Goal: Communication & Community: Answer question/provide support

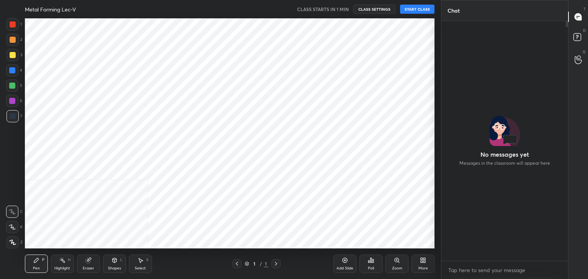
scroll to position [38035, 37856]
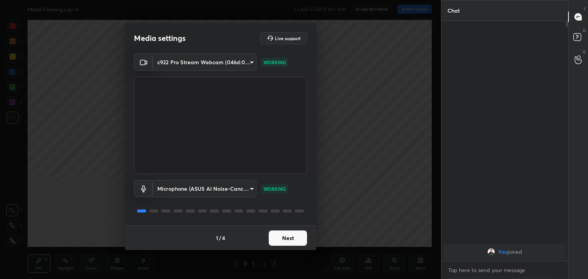
click at [289, 240] on button "Next" at bounding box center [288, 238] width 38 height 15
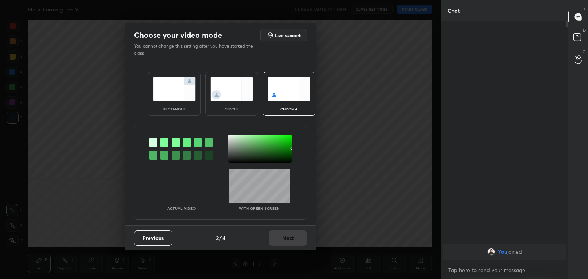
click at [166, 145] on div at bounding box center [164, 142] width 8 height 9
drag, startPoint x: 230, startPoint y: 138, endPoint x: 233, endPoint y: 143, distance: 5.8
click at [231, 138] on div at bounding box center [260, 149] width 64 height 28
click at [287, 235] on button "Next" at bounding box center [288, 238] width 38 height 15
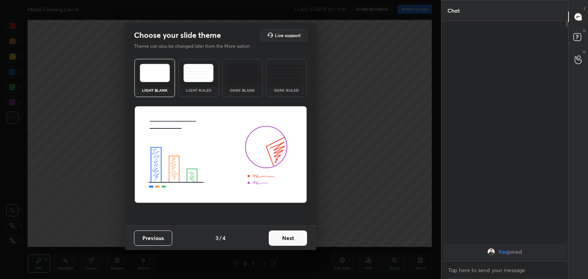
click at [291, 236] on button "Next" at bounding box center [288, 238] width 38 height 15
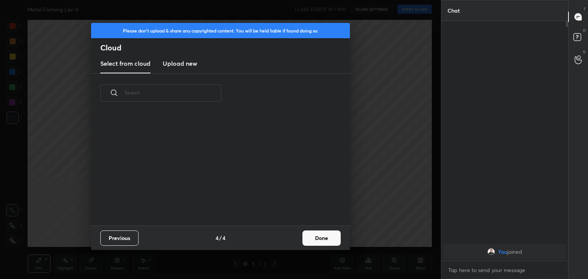
click at [318, 238] on button "Done" at bounding box center [321, 238] width 38 height 15
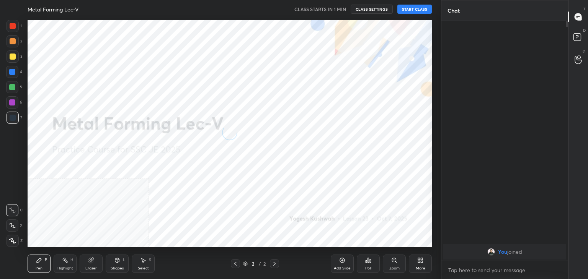
click at [16, 241] on div at bounding box center [13, 241] width 12 height 12
click at [419, 264] on icon at bounding box center [420, 261] width 6 height 6
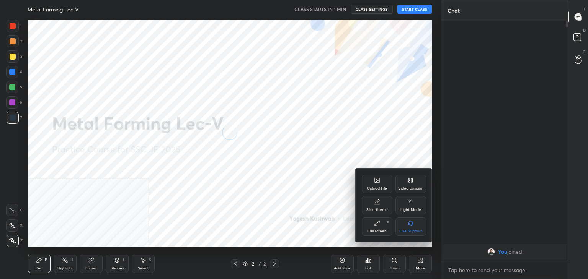
drag, startPoint x: 408, startPoint y: 190, endPoint x: 414, endPoint y: 208, distance: 18.8
click at [408, 191] on div "Video position" at bounding box center [410, 189] width 25 height 4
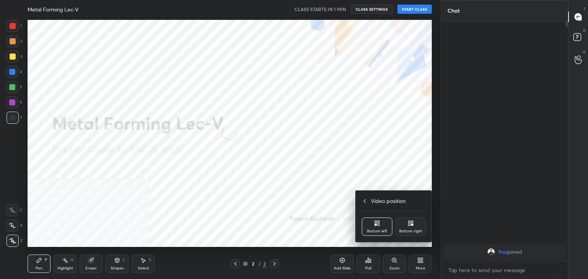
drag, startPoint x: 411, startPoint y: 228, endPoint x: 373, endPoint y: 224, distance: 37.3
click at [411, 228] on div "Bottom right" at bounding box center [410, 227] width 31 height 18
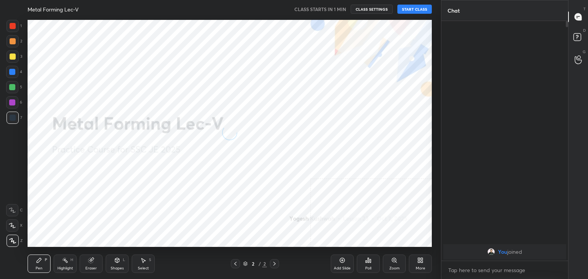
click at [120, 261] on div "Shapes L" at bounding box center [117, 264] width 23 height 18
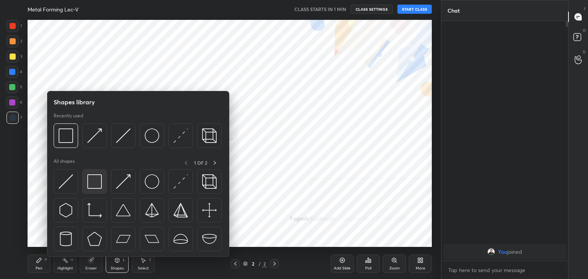
click at [100, 186] on img at bounding box center [94, 181] width 15 height 15
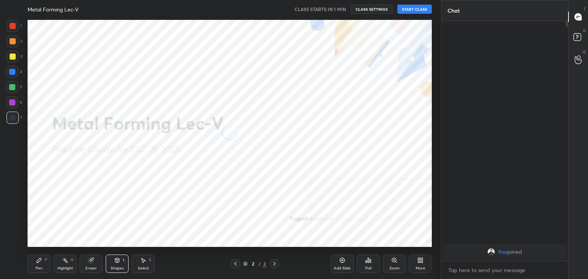
drag, startPoint x: 64, startPoint y: 266, endPoint x: 62, endPoint y: 256, distance: 10.2
click at [64, 266] on div "Highlight H" at bounding box center [65, 264] width 23 height 18
click at [119, 263] on icon at bounding box center [117, 261] width 6 height 6
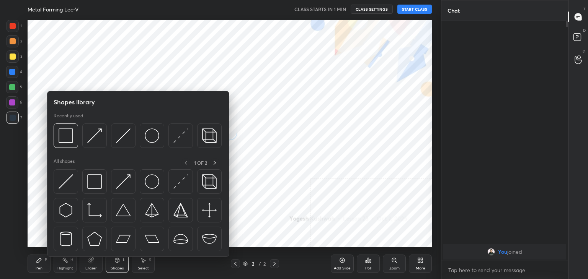
click at [415, 11] on button "START CLASS" at bounding box center [414, 9] width 34 height 9
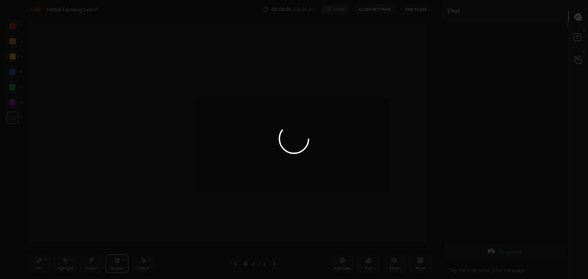
click at [61, 261] on div at bounding box center [294, 139] width 588 height 279
click at [40, 264] on div at bounding box center [294, 139] width 588 height 279
click at [59, 261] on div at bounding box center [294, 139] width 588 height 279
click at [38, 262] on div at bounding box center [294, 139] width 588 height 279
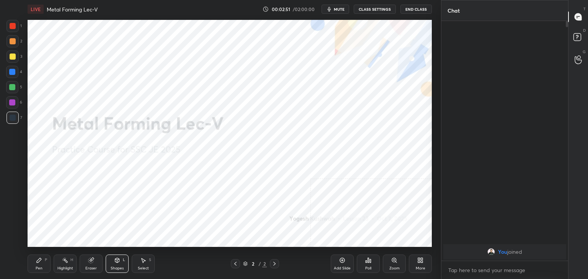
drag, startPoint x: 61, startPoint y: 265, endPoint x: 62, endPoint y: 261, distance: 4.4
click at [62, 264] on div "Highlight H" at bounding box center [65, 264] width 23 height 18
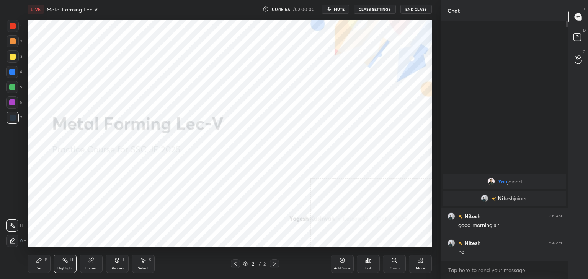
click at [421, 260] on icon at bounding box center [420, 261] width 6 height 6
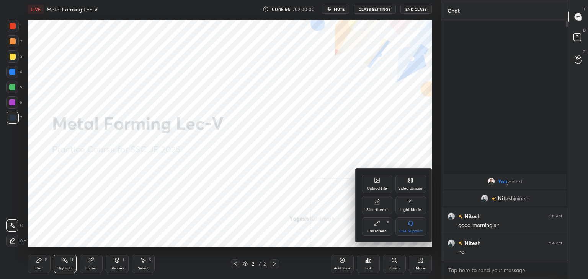
click at [378, 187] on div "Upload File" at bounding box center [377, 189] width 20 height 4
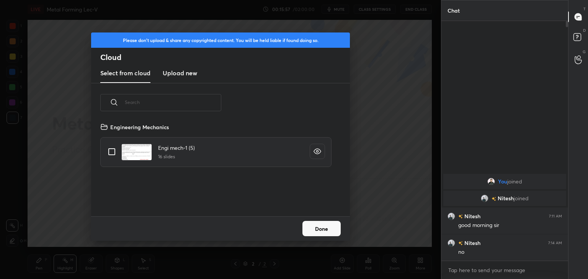
scroll to position [94, 246]
click at [181, 72] on h3 "Upload new" at bounding box center [180, 72] width 34 height 9
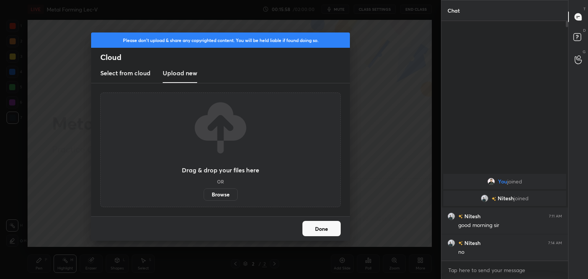
click at [221, 194] on label "Browse" at bounding box center [221, 195] width 34 height 12
click at [204, 194] on input "Browse" at bounding box center [204, 195] width 0 height 12
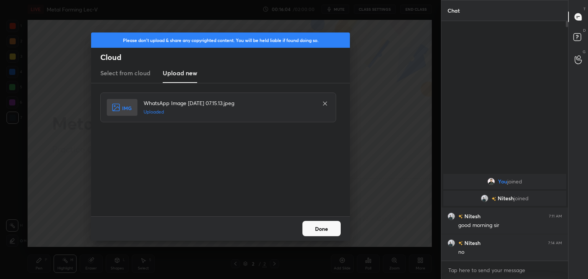
click at [328, 232] on button "Done" at bounding box center [321, 228] width 38 height 15
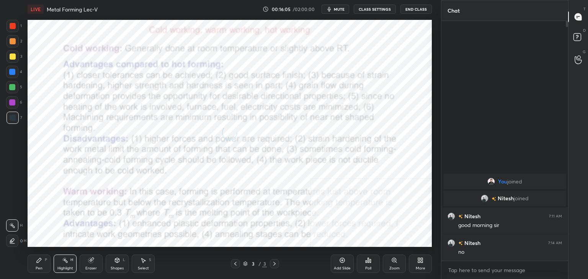
drag, startPoint x: 111, startPoint y: 266, endPoint x: 109, endPoint y: 261, distance: 6.3
click at [112, 267] on div "Shapes" at bounding box center [117, 269] width 13 height 4
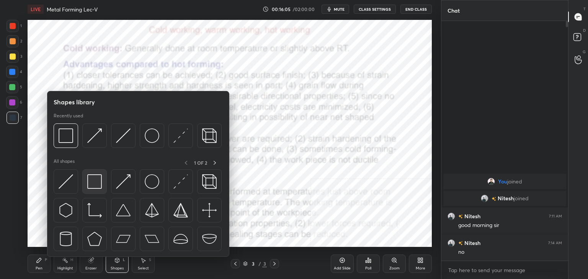
click at [95, 175] on img at bounding box center [94, 181] width 15 height 15
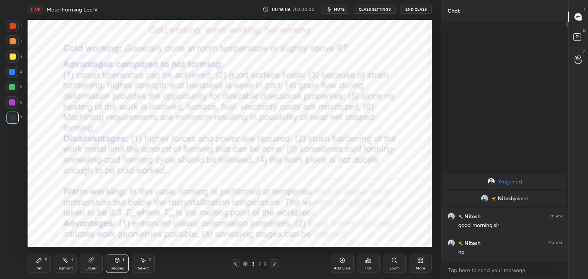
drag, startPoint x: 13, startPoint y: 25, endPoint x: 23, endPoint y: 26, distance: 10.0
click at [13, 25] on div at bounding box center [13, 26] width 6 height 6
drag, startPoint x: 13, startPoint y: 101, endPoint x: 26, endPoint y: 93, distance: 15.2
click at [14, 101] on div at bounding box center [12, 102] width 6 height 6
click at [13, 117] on div at bounding box center [13, 118] width 6 height 6
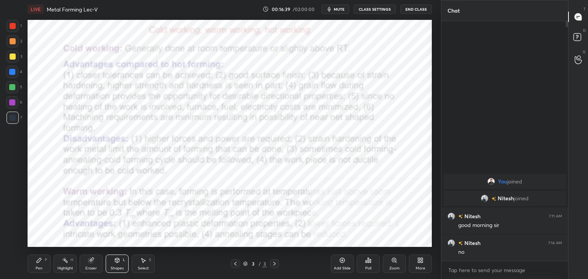
click at [38, 267] on div "Pen" at bounding box center [39, 269] width 7 height 4
click at [65, 266] on div "Highlight H" at bounding box center [65, 264] width 23 height 18
click at [138, 261] on div "Select S" at bounding box center [143, 264] width 23 height 18
drag, startPoint x: 311, startPoint y: 45, endPoint x: 335, endPoint y: 54, distance: 26.2
click at [335, 54] on div "0 ° Undo Copy Duplicate Duplicate to new slide Delete" at bounding box center [230, 133] width 404 height 227
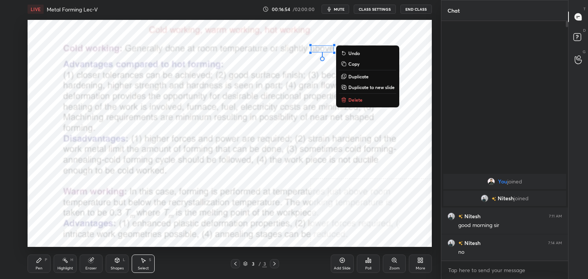
click at [38, 262] on icon at bounding box center [39, 260] width 5 height 5
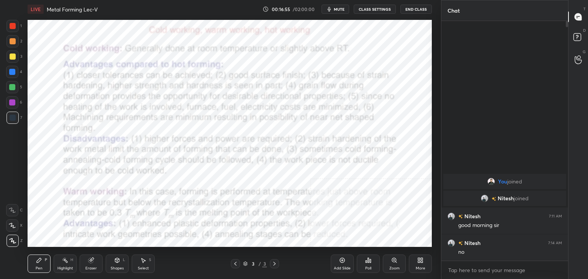
click at [11, 73] on div at bounding box center [12, 72] width 6 height 6
drag, startPoint x: 90, startPoint y: 265, endPoint x: 94, endPoint y: 255, distance: 11.0
click at [91, 265] on div "Eraser" at bounding box center [91, 264] width 23 height 18
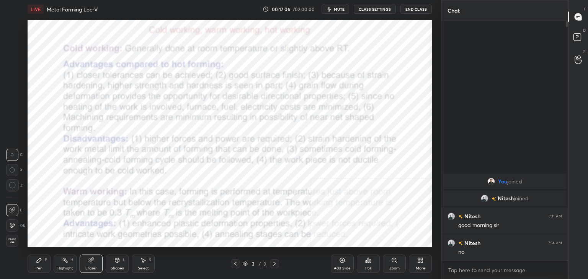
click at [114, 267] on div "Shapes" at bounding box center [117, 269] width 13 height 4
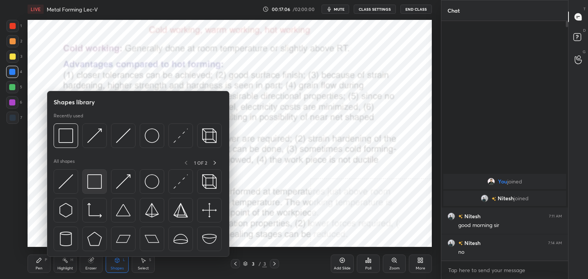
click at [89, 183] on img at bounding box center [94, 181] width 15 height 15
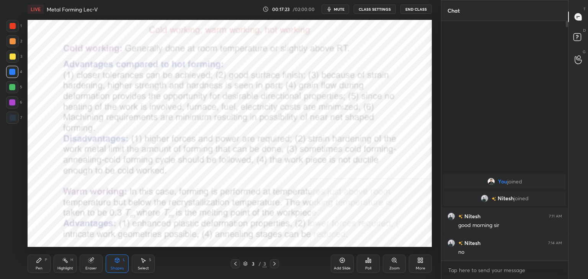
click at [11, 115] on div at bounding box center [13, 118] width 6 height 6
drag, startPoint x: 124, startPoint y: 262, endPoint x: 121, endPoint y: 258, distance: 5.2
click at [124, 262] on div "L" at bounding box center [124, 260] width 2 height 4
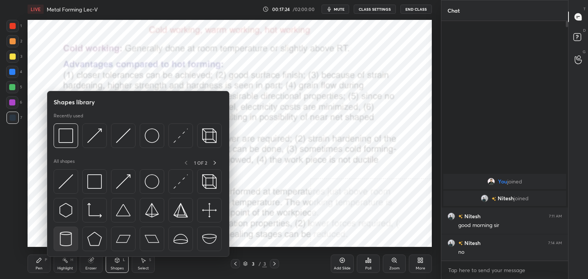
click at [66, 232] on img at bounding box center [66, 239] width 15 height 15
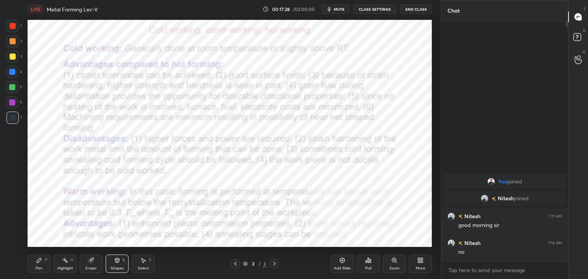
click at [112, 264] on div "Shapes L" at bounding box center [117, 264] width 23 height 18
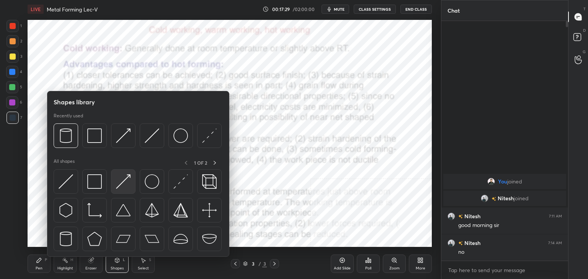
click at [130, 183] on img at bounding box center [123, 181] width 15 height 15
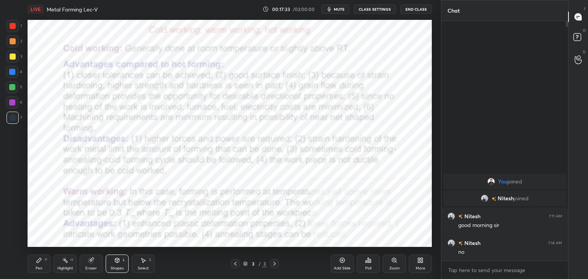
drag, startPoint x: 110, startPoint y: 267, endPoint x: 111, endPoint y: 258, distance: 9.6
click at [110, 267] on div "Shapes L" at bounding box center [117, 264] width 23 height 18
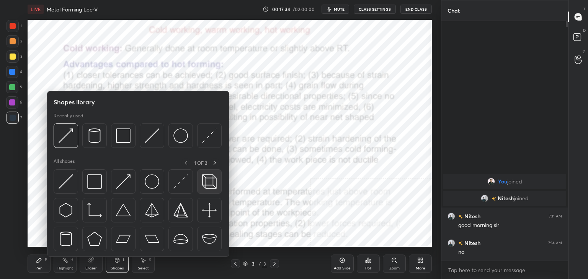
click at [201, 177] on div at bounding box center [209, 182] width 24 height 24
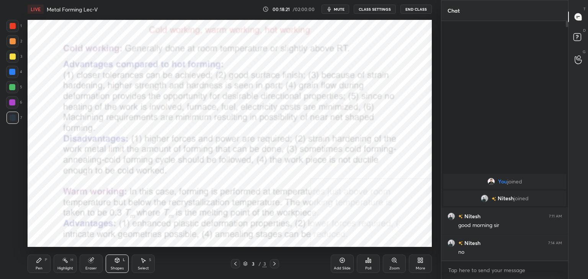
drag, startPoint x: 144, startPoint y: 263, endPoint x: 149, endPoint y: 252, distance: 11.8
click at [144, 263] on icon at bounding box center [143, 261] width 6 height 6
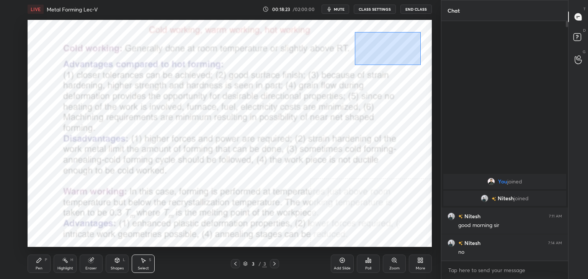
drag, startPoint x: 355, startPoint y: 33, endPoint x: 425, endPoint y: 65, distance: 77.0
click at [425, 65] on div "0 ° Undo Copy Duplicate Duplicate to new slide Delete" at bounding box center [230, 133] width 404 height 227
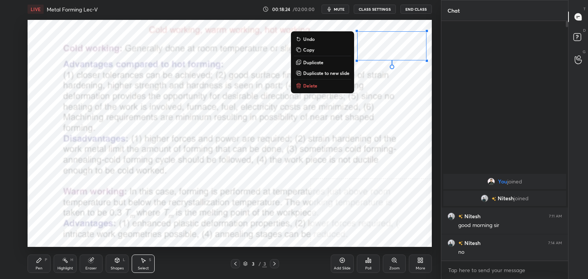
click at [321, 86] on button "Delete" at bounding box center [322, 85] width 57 height 9
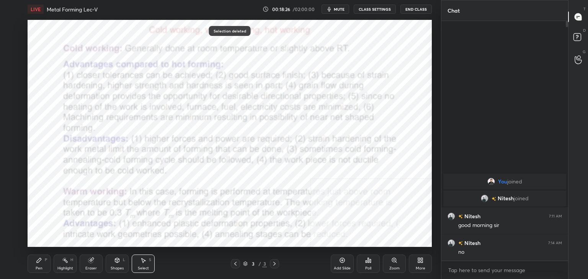
click at [65, 265] on div "Highlight H" at bounding box center [65, 264] width 23 height 18
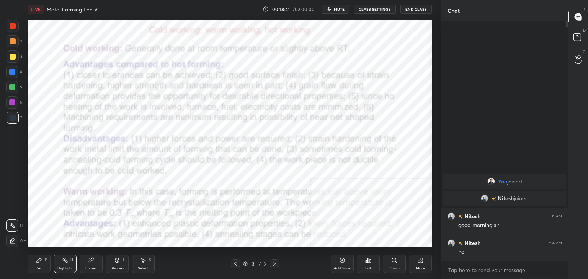
click at [115, 268] on div "Shapes" at bounding box center [117, 269] width 13 height 4
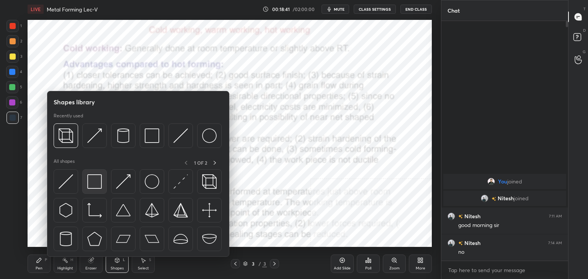
click at [93, 183] on img at bounding box center [94, 181] width 15 height 15
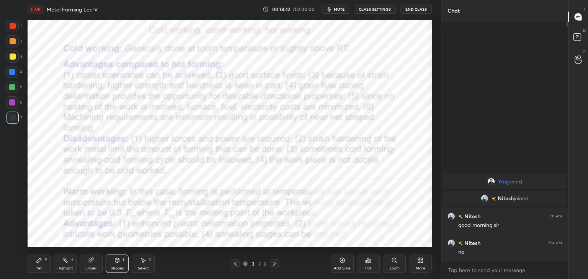
click at [11, 73] on div at bounding box center [12, 72] width 6 height 6
drag, startPoint x: 12, startPoint y: 26, endPoint x: 12, endPoint y: 31, distance: 4.2
click at [12, 26] on div at bounding box center [13, 26] width 6 height 6
click at [14, 115] on div at bounding box center [13, 118] width 6 height 6
click at [11, 58] on div at bounding box center [13, 57] width 6 height 6
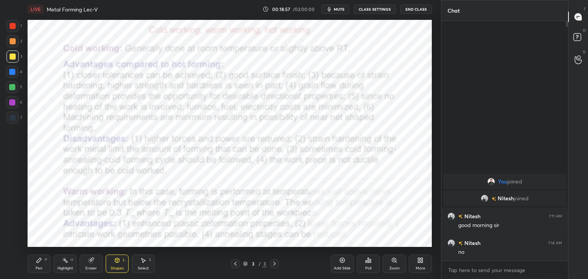
drag, startPoint x: 38, startPoint y: 259, endPoint x: 40, endPoint y: 252, distance: 7.1
click at [38, 259] on icon at bounding box center [39, 261] width 6 height 6
drag, startPoint x: 62, startPoint y: 267, endPoint x: 66, endPoint y: 258, distance: 9.6
click at [63, 267] on div "Highlight" at bounding box center [65, 269] width 16 height 4
click at [11, 103] on div at bounding box center [12, 102] width 6 height 6
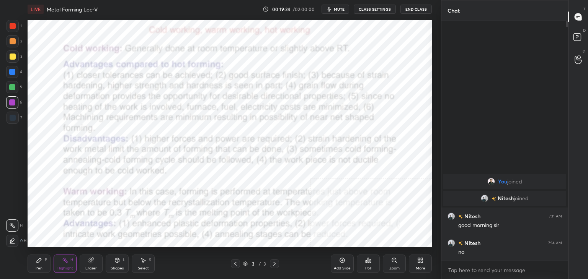
drag, startPoint x: 37, startPoint y: 264, endPoint x: 44, endPoint y: 252, distance: 13.4
click at [37, 264] on div "Pen P" at bounding box center [39, 264] width 23 height 18
drag, startPoint x: 113, startPoint y: 265, endPoint x: 111, endPoint y: 257, distance: 8.3
click at [113, 265] on div "Shapes L" at bounding box center [117, 264] width 23 height 18
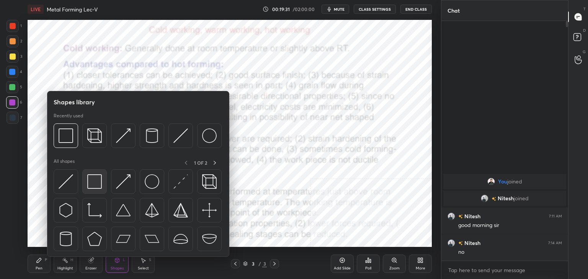
click at [87, 188] on img at bounding box center [94, 181] width 15 height 15
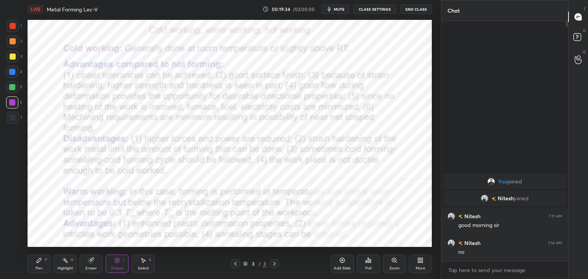
click at [14, 120] on div at bounding box center [13, 118] width 6 height 6
click at [42, 265] on div "Pen P" at bounding box center [39, 264] width 23 height 18
drag, startPoint x: 136, startPoint y: 265, endPoint x: 140, endPoint y: 253, distance: 13.2
click at [136, 266] on div "Select S" at bounding box center [143, 264] width 23 height 18
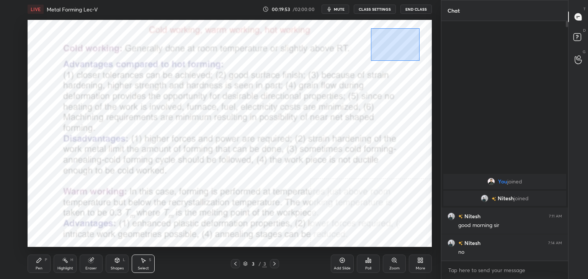
drag, startPoint x: 373, startPoint y: 32, endPoint x: 421, endPoint y: 59, distance: 55.2
click at [421, 60] on div "0 ° Undo Copy Duplicate Duplicate to new slide Delete" at bounding box center [230, 133] width 404 height 227
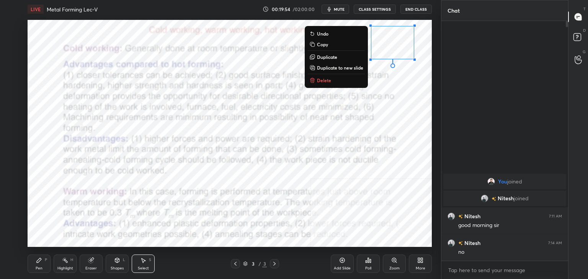
click at [326, 78] on p "Delete" at bounding box center [324, 80] width 14 height 6
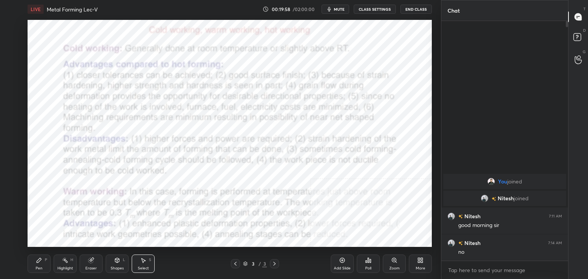
click at [117, 259] on icon at bounding box center [117, 261] width 6 height 6
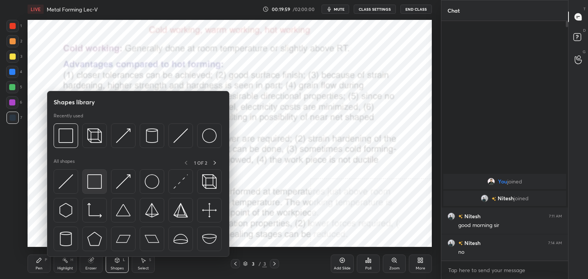
click at [88, 189] on img at bounding box center [94, 181] width 15 height 15
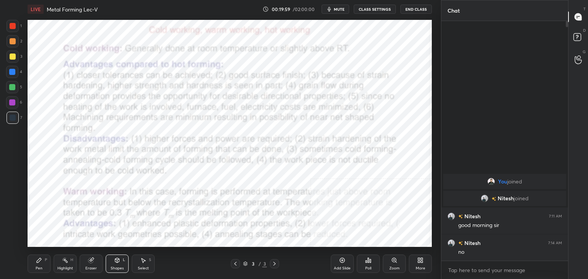
click at [14, 101] on div at bounding box center [12, 102] width 6 height 6
drag, startPoint x: 13, startPoint y: 73, endPoint x: 17, endPoint y: 59, distance: 15.0
click at [13, 73] on div at bounding box center [12, 72] width 6 height 6
click at [14, 29] on div at bounding box center [13, 26] width 12 height 12
click at [12, 72] on div at bounding box center [12, 72] width 6 height 6
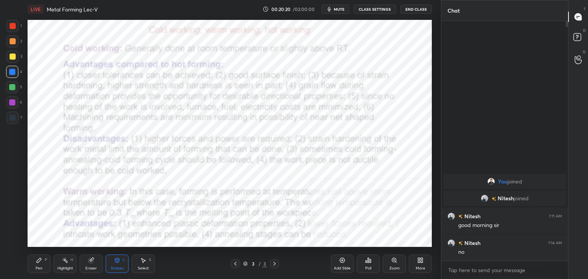
drag, startPoint x: 89, startPoint y: 261, endPoint x: 86, endPoint y: 253, distance: 8.4
click at [88, 260] on icon at bounding box center [91, 261] width 6 height 6
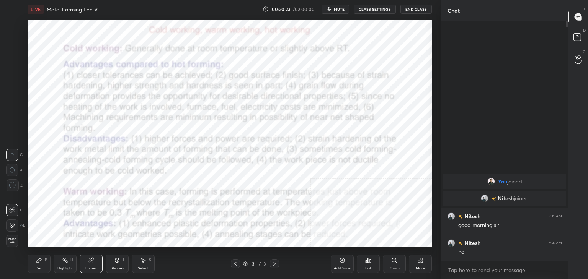
click at [119, 256] on div "Shapes L" at bounding box center [117, 264] width 23 height 18
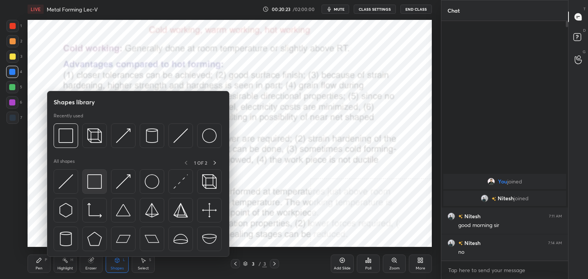
click at [99, 186] on img at bounding box center [94, 181] width 15 height 15
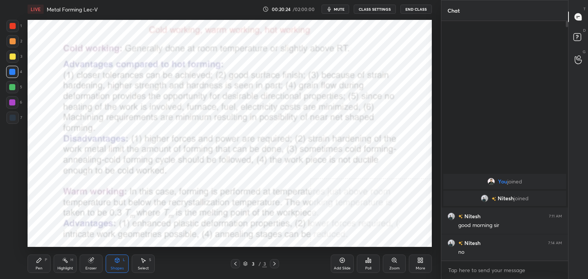
click at [14, 23] on div at bounding box center [13, 26] width 12 height 12
click at [16, 103] on div at bounding box center [12, 102] width 12 height 12
drag, startPoint x: 63, startPoint y: 264, endPoint x: 68, endPoint y: 248, distance: 16.9
click at [63, 264] on div "Highlight H" at bounding box center [65, 264] width 23 height 18
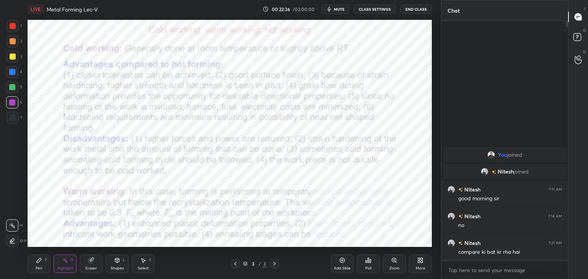
drag, startPoint x: 86, startPoint y: 259, endPoint x: 90, endPoint y: 248, distance: 12.1
click at [87, 258] on div "Eraser" at bounding box center [91, 264] width 23 height 18
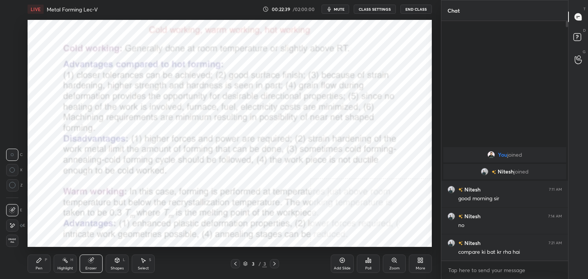
click at [115, 265] on div "Shapes L" at bounding box center [117, 264] width 23 height 18
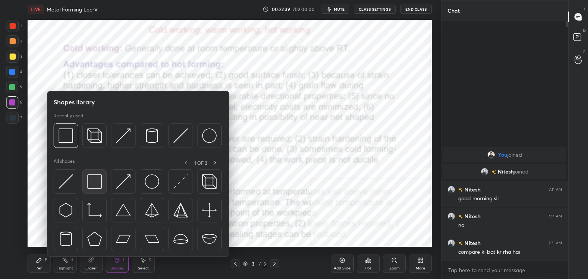
click at [93, 187] on img at bounding box center [94, 181] width 15 height 15
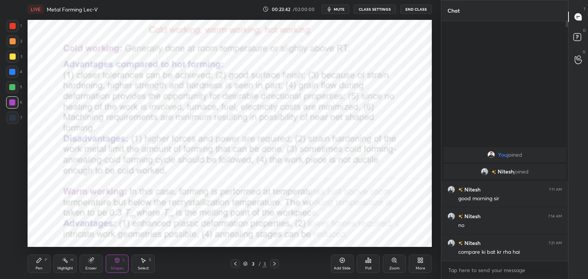
drag, startPoint x: 60, startPoint y: 261, endPoint x: 59, endPoint y: 254, distance: 6.2
click at [60, 260] on div "Highlight H" at bounding box center [65, 264] width 23 height 18
drag, startPoint x: 115, startPoint y: 265, endPoint x: 113, endPoint y: 261, distance: 4.1
click at [114, 265] on div "Shapes L" at bounding box center [117, 264] width 23 height 18
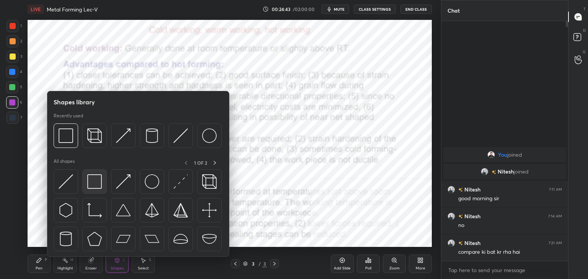
click at [92, 190] on div at bounding box center [94, 182] width 24 height 24
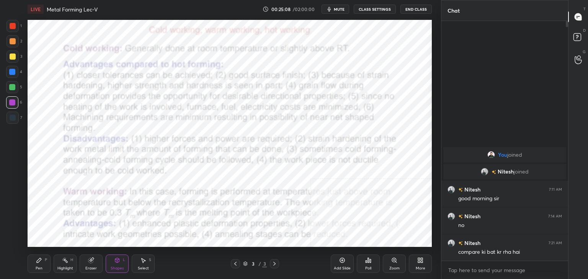
click at [62, 264] on div "Highlight H" at bounding box center [65, 264] width 23 height 18
click at [112, 264] on div "Shapes L" at bounding box center [117, 264] width 23 height 18
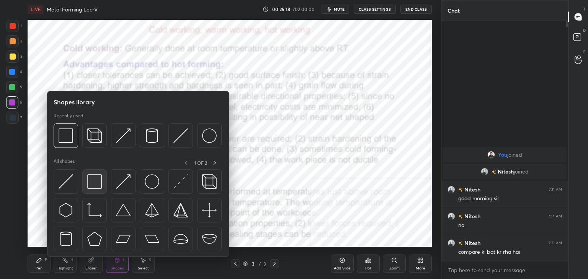
click at [90, 180] on img at bounding box center [94, 181] width 15 height 15
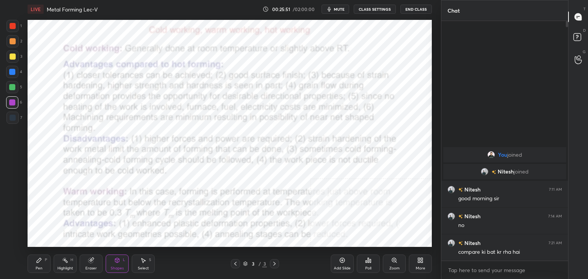
click at [422, 261] on icon at bounding box center [420, 261] width 6 height 6
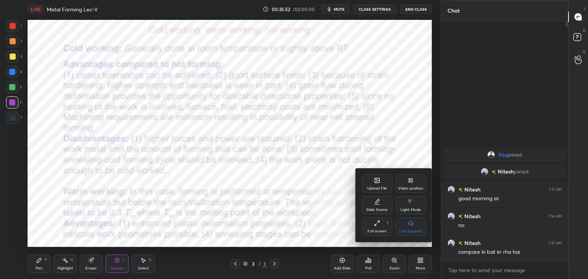
drag, startPoint x: 413, startPoint y: 187, endPoint x: 405, endPoint y: 201, distance: 16.3
click at [413, 187] on div "Video position" at bounding box center [410, 189] width 25 height 4
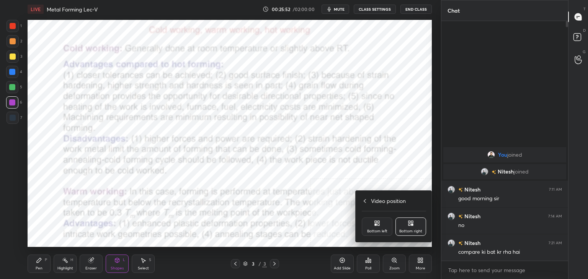
drag, startPoint x: 380, startPoint y: 233, endPoint x: 375, endPoint y: 227, distance: 7.6
click at [380, 232] on div "Bottom left" at bounding box center [377, 232] width 20 height 4
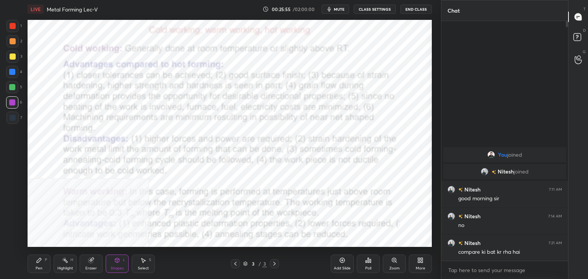
click at [422, 260] on icon at bounding box center [420, 261] width 6 height 6
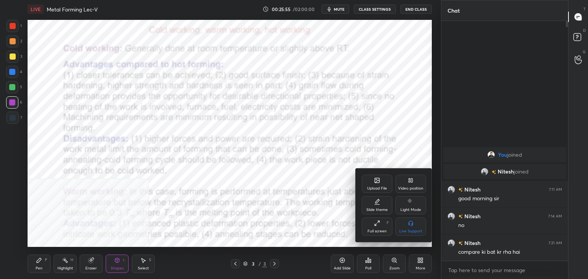
click at [411, 188] on div "Video position" at bounding box center [410, 189] width 25 height 4
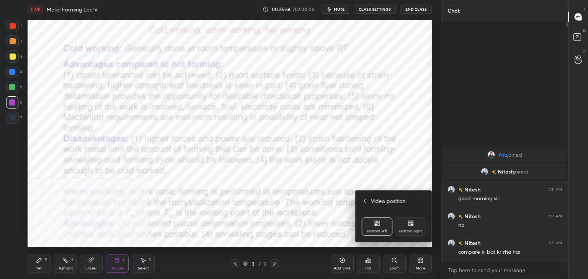
click at [410, 227] on div "Bottom right" at bounding box center [410, 227] width 31 height 18
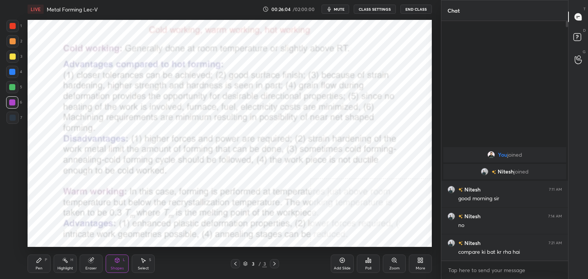
click at [276, 263] on icon at bounding box center [274, 264] width 6 height 6
click at [421, 261] on icon at bounding box center [422, 262] width 2 height 2
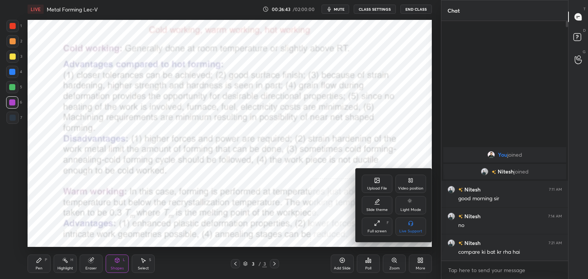
click at [378, 187] on div "Upload File" at bounding box center [377, 189] width 20 height 4
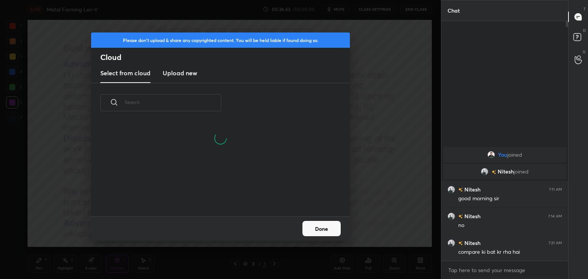
scroll to position [57, 246]
click at [176, 72] on h3 "Upload new" at bounding box center [180, 72] width 34 height 9
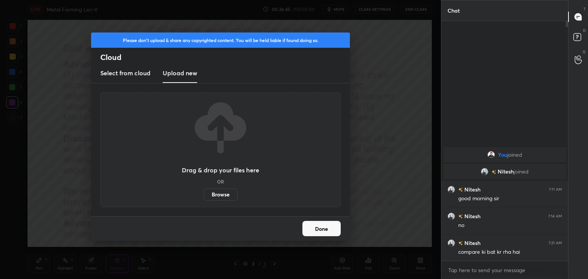
click at [217, 196] on label "Browse" at bounding box center [221, 195] width 34 height 12
click at [204, 196] on input "Browse" at bounding box center [204, 195] width 0 height 12
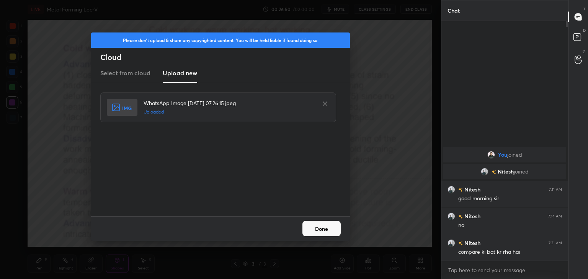
drag, startPoint x: 329, startPoint y: 231, endPoint x: 315, endPoint y: 230, distance: 13.5
click at [328, 231] on button "Done" at bounding box center [321, 228] width 38 height 15
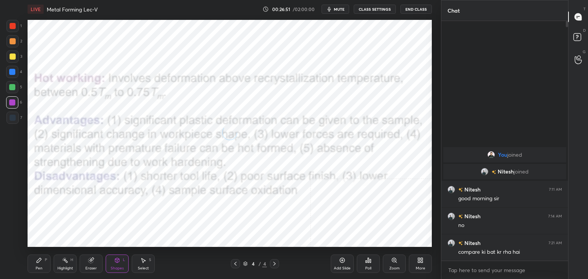
click at [117, 261] on icon at bounding box center [117, 260] width 4 height 5
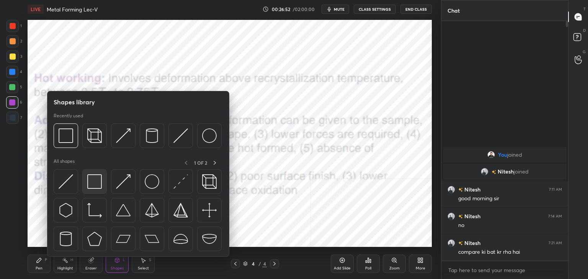
click at [91, 185] on img at bounding box center [94, 181] width 15 height 15
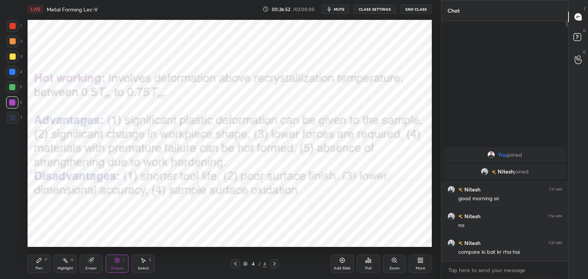
click at [11, 24] on div at bounding box center [13, 26] width 6 height 6
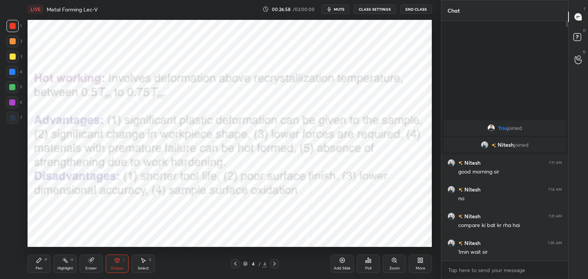
click at [11, 72] on div at bounding box center [12, 72] width 6 height 6
click at [236, 264] on icon at bounding box center [235, 264] width 6 height 6
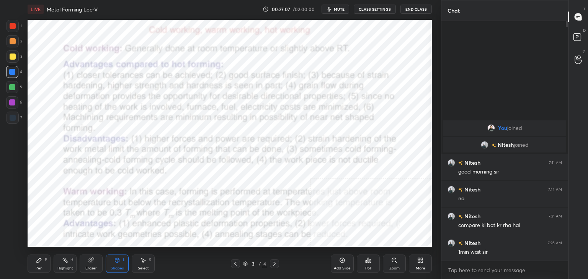
click at [70, 264] on div "Highlight H" at bounding box center [65, 264] width 23 height 18
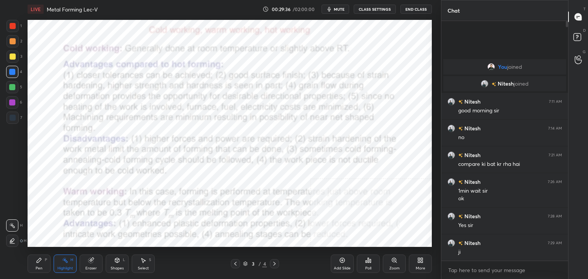
click at [276, 263] on icon at bounding box center [274, 264] width 6 height 6
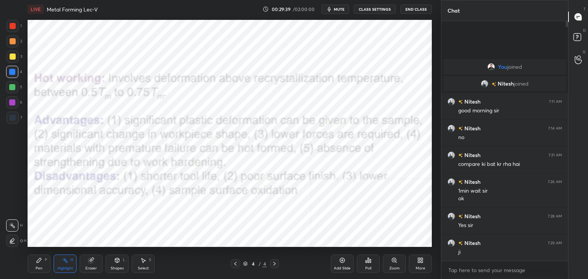
click at [13, 103] on div at bounding box center [12, 102] width 6 height 6
click at [120, 261] on div "Shapes L" at bounding box center [117, 264] width 23 height 18
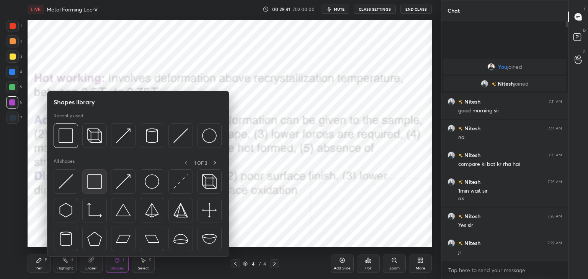
click at [93, 179] on img at bounding box center [94, 181] width 15 height 15
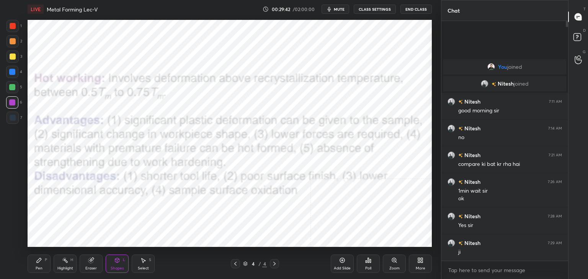
click at [12, 28] on div at bounding box center [13, 26] width 6 height 6
click at [234, 264] on icon at bounding box center [235, 264] width 6 height 6
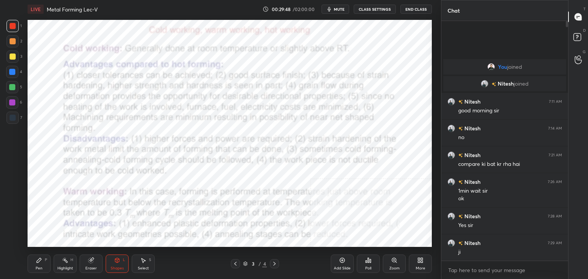
click at [89, 263] on div "Eraser" at bounding box center [91, 264] width 23 height 18
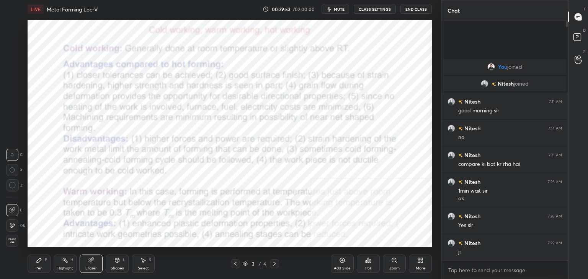
drag, startPoint x: 123, startPoint y: 264, endPoint x: 122, endPoint y: 259, distance: 5.5
click at [123, 264] on div "Shapes L" at bounding box center [117, 264] width 23 height 18
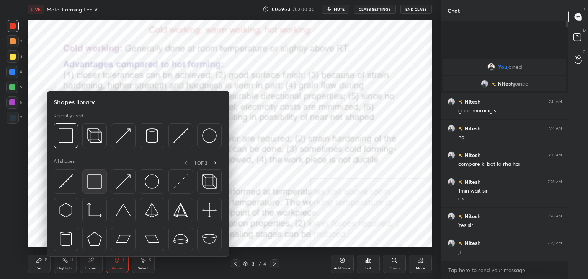
click at [92, 185] on img at bounding box center [94, 181] width 15 height 15
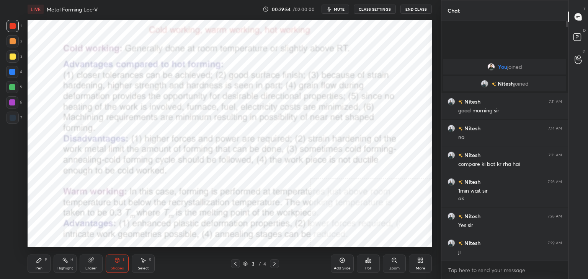
click at [12, 116] on div at bounding box center [13, 118] width 6 height 6
click at [13, 56] on div at bounding box center [13, 57] width 6 height 6
click at [39, 262] on icon at bounding box center [39, 261] width 6 height 6
drag, startPoint x: 274, startPoint y: 263, endPoint x: 263, endPoint y: 261, distance: 10.4
click at [273, 262] on icon at bounding box center [274, 264] width 2 height 4
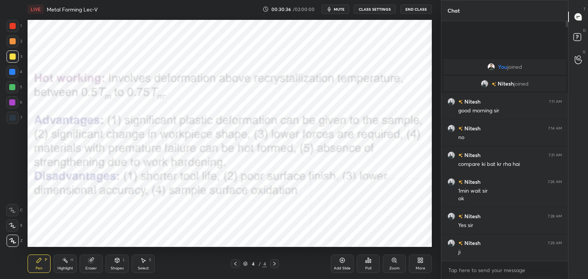
click at [116, 268] on div "Shapes" at bounding box center [117, 269] width 13 height 4
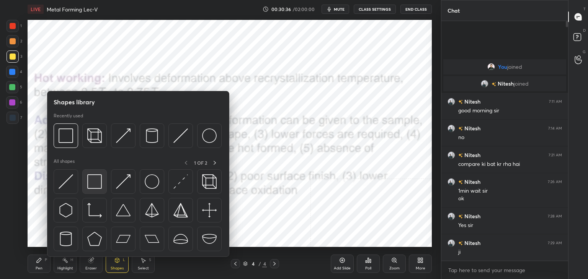
click at [95, 181] on img at bounding box center [94, 181] width 15 height 15
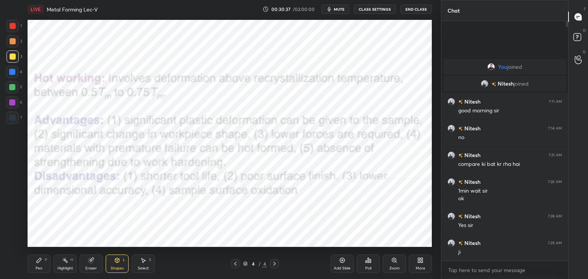
drag, startPoint x: 13, startPoint y: 101, endPoint x: 23, endPoint y: 97, distance: 10.1
click at [13, 101] on div at bounding box center [12, 102] width 6 height 6
drag, startPoint x: 68, startPoint y: 259, endPoint x: 75, endPoint y: 254, distance: 8.3
click at [68, 259] on div "Highlight H" at bounding box center [65, 264] width 23 height 18
click at [12, 28] on div at bounding box center [13, 26] width 6 height 6
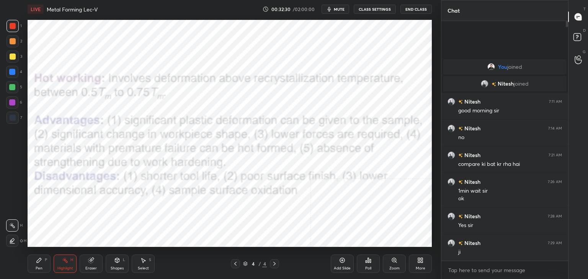
click at [334, 7] on button "mute" at bounding box center [335, 9] width 28 height 9
click at [338, 7] on span "unmute" at bounding box center [338, 9] width 16 height 5
click at [341, 11] on span "mute" at bounding box center [339, 9] width 11 height 5
click at [342, 10] on span "unmute" at bounding box center [338, 9] width 16 height 5
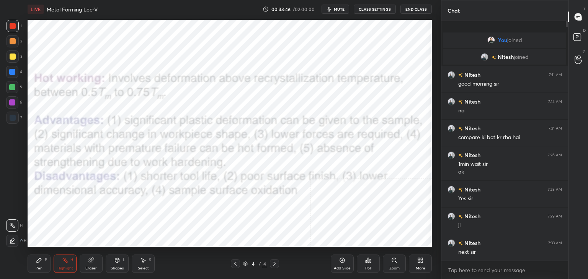
click at [425, 263] on div "More" at bounding box center [420, 264] width 23 height 18
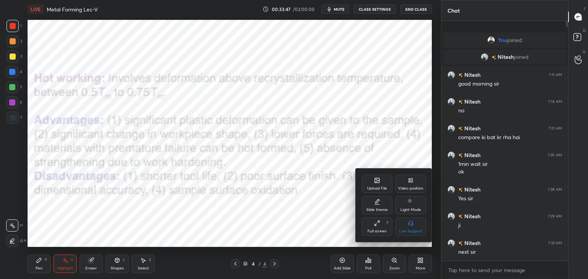
click at [378, 183] on icon at bounding box center [377, 180] width 5 height 5
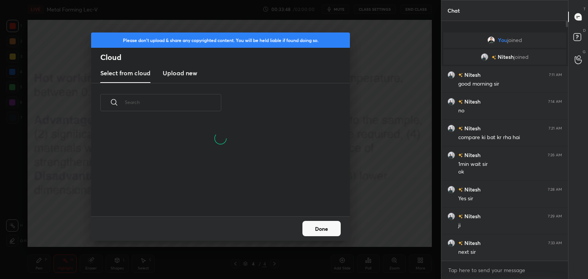
click at [179, 74] on h3 "Upload new" at bounding box center [180, 72] width 34 height 9
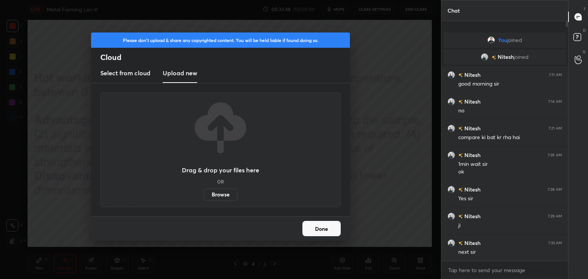
click at [216, 195] on label "Browse" at bounding box center [221, 195] width 34 height 12
click at [204, 195] on input "Browse" at bounding box center [204, 195] width 0 height 12
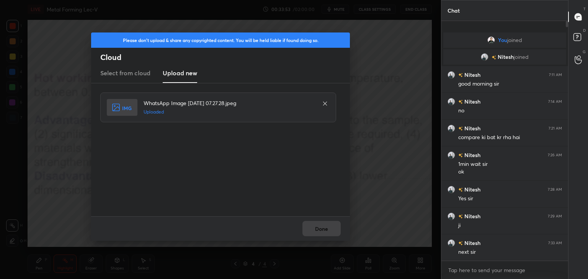
click at [321, 232] on button "Done" at bounding box center [321, 228] width 38 height 15
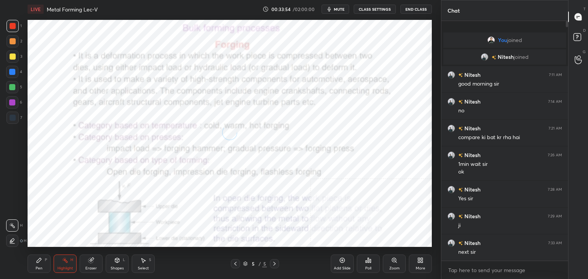
click at [419, 261] on icon at bounding box center [420, 261] width 6 height 6
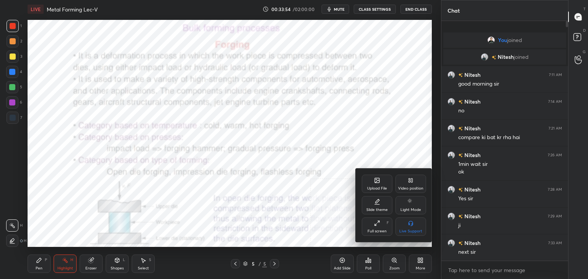
click at [375, 187] on div "Upload File" at bounding box center [377, 189] width 20 height 4
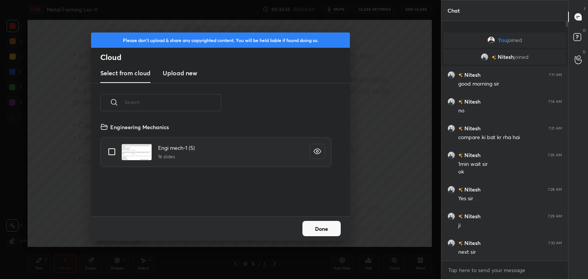
scroll to position [94, 246]
click at [172, 71] on h3 "Upload new" at bounding box center [180, 72] width 34 height 9
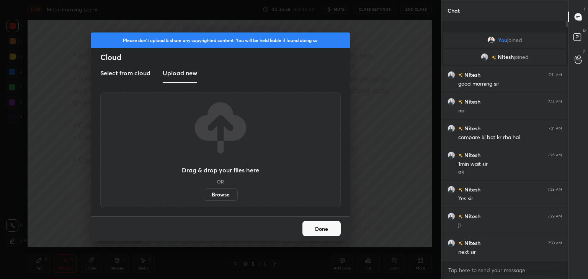
click at [219, 196] on label "Browse" at bounding box center [221, 195] width 34 height 12
click at [204, 196] on input "Browse" at bounding box center [204, 195] width 0 height 12
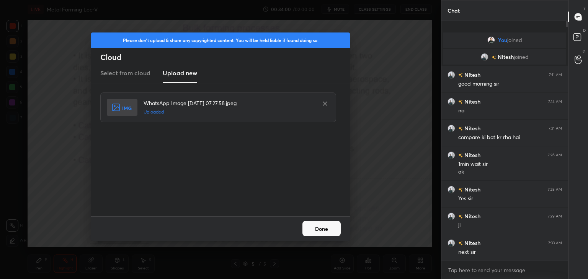
drag, startPoint x: 325, startPoint y: 228, endPoint x: 307, endPoint y: 228, distance: 18.4
click at [326, 228] on button "Done" at bounding box center [321, 228] width 38 height 15
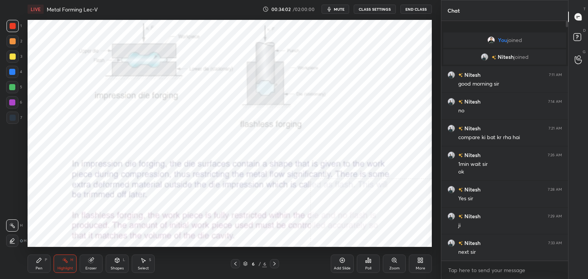
click at [235, 263] on icon at bounding box center [235, 264] width 2 height 4
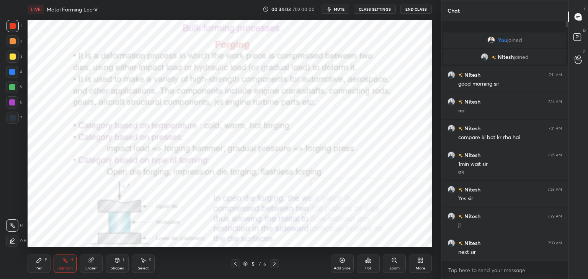
click at [118, 264] on div "Shapes L" at bounding box center [117, 264] width 23 height 18
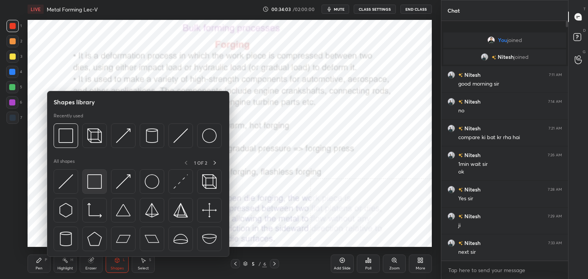
click at [101, 189] on img at bounding box center [94, 181] width 15 height 15
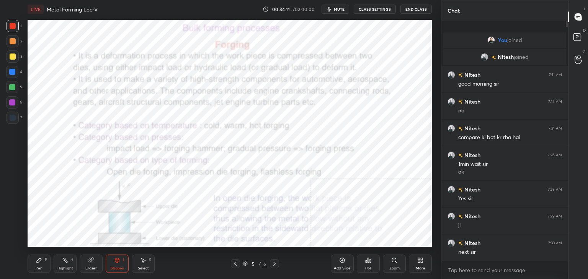
click at [13, 102] on div at bounding box center [12, 102] width 6 height 6
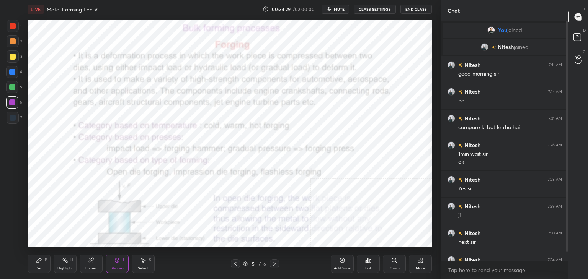
scroll to position [17, 0]
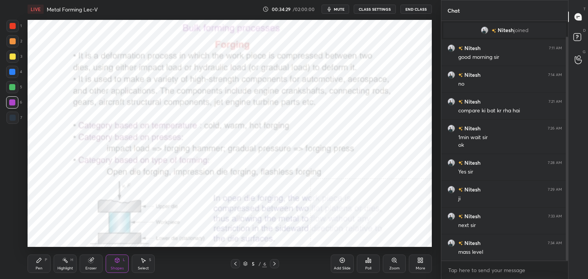
drag, startPoint x: 567, startPoint y: 128, endPoint x: 566, endPoint y: 139, distance: 10.4
click at [566, 139] on div at bounding box center [567, 149] width 2 height 224
click at [12, 88] on div at bounding box center [12, 87] width 6 height 6
click at [11, 101] on div at bounding box center [12, 102] width 6 height 6
click at [69, 268] on div "Highlight" at bounding box center [65, 269] width 16 height 4
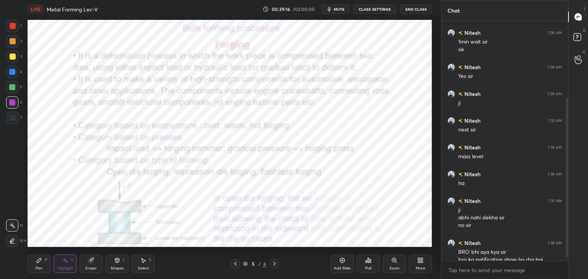
scroll to position [120, 0]
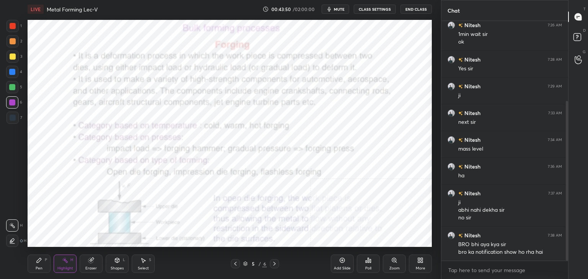
click at [420, 262] on icon at bounding box center [420, 261] width 6 height 6
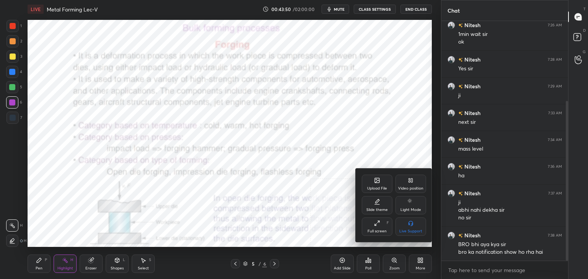
click at [378, 181] on icon at bounding box center [377, 181] width 4 height 3
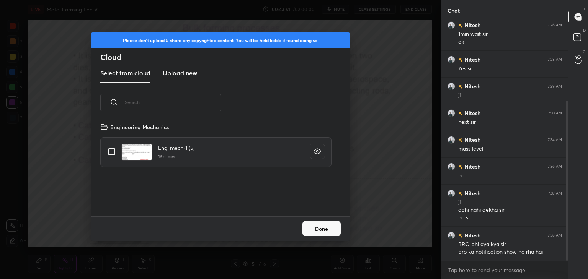
scroll to position [94, 246]
click at [184, 74] on h3 "Upload new" at bounding box center [180, 72] width 34 height 9
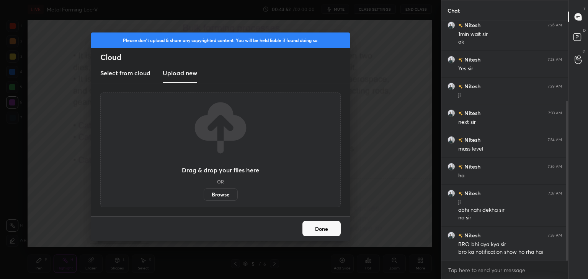
click at [217, 196] on label "Browse" at bounding box center [221, 195] width 34 height 12
click at [204, 196] on input "Browse" at bounding box center [204, 195] width 0 height 12
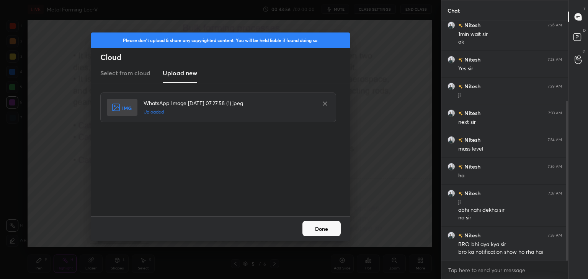
drag, startPoint x: 309, startPoint y: 230, endPoint x: 250, endPoint y: 232, distance: 59.0
click at [308, 230] on button "Done" at bounding box center [321, 228] width 38 height 15
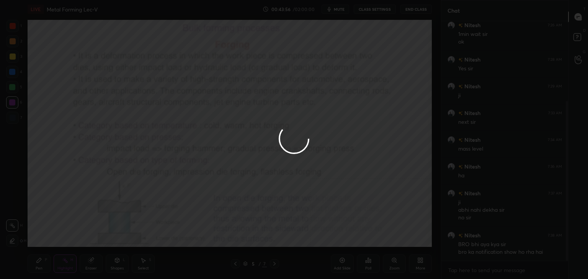
click at [117, 259] on icon at bounding box center [117, 259] width 4 height 1
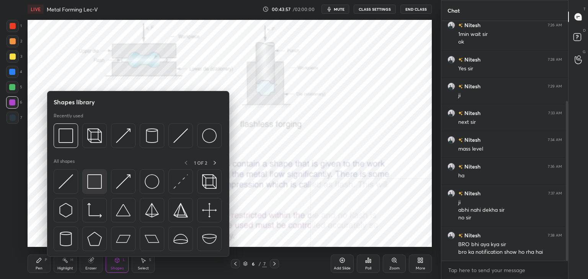
click at [99, 178] on img at bounding box center [94, 181] width 15 height 15
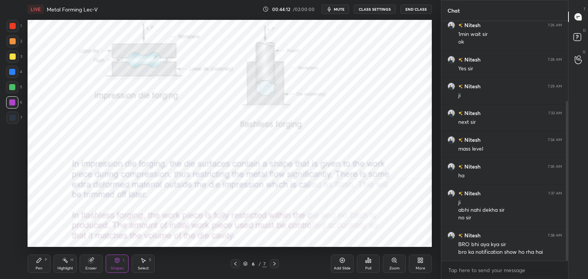
click at [68, 262] on div "Highlight H" at bounding box center [65, 264] width 23 height 18
click at [235, 265] on icon at bounding box center [235, 264] width 2 height 4
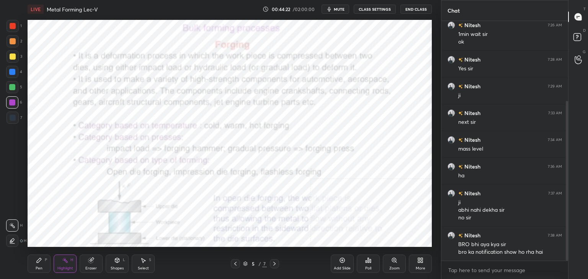
drag, startPoint x: 121, startPoint y: 267, endPoint x: 124, endPoint y: 258, distance: 9.8
click at [122, 267] on div "Shapes" at bounding box center [117, 269] width 13 height 4
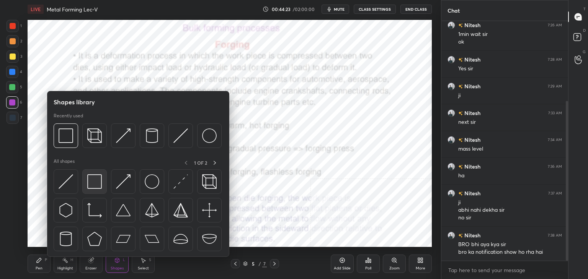
click at [94, 183] on img at bounding box center [94, 181] width 15 height 15
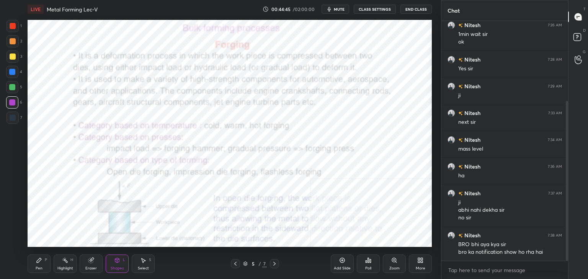
click at [274, 265] on icon at bounding box center [274, 264] width 6 height 6
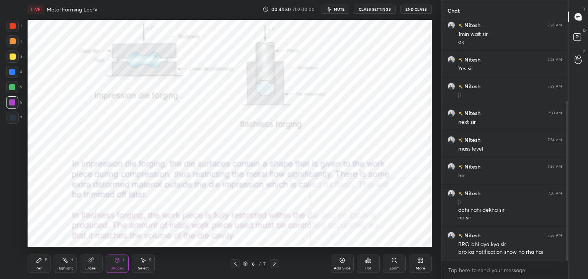
click at [236, 265] on icon at bounding box center [235, 264] width 6 height 6
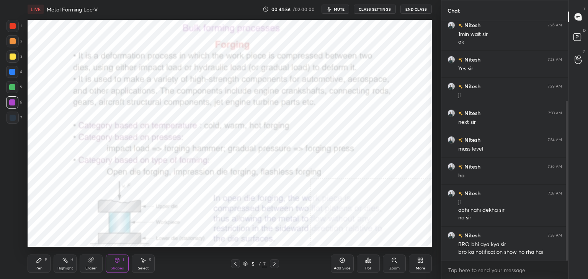
drag, startPoint x: 274, startPoint y: 264, endPoint x: 268, endPoint y: 260, distance: 7.1
click at [274, 264] on icon at bounding box center [274, 264] width 6 height 6
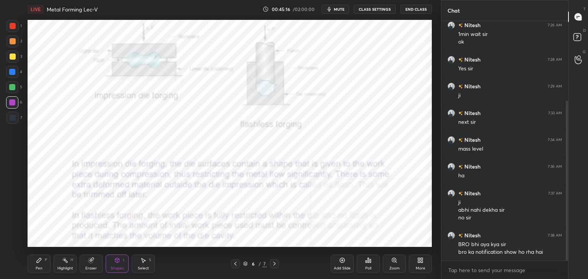
click at [401, 266] on div "Zoom" at bounding box center [394, 264] width 23 height 18
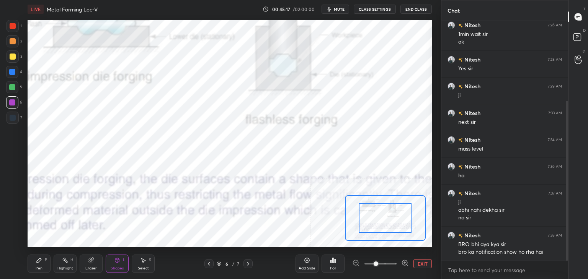
click at [406, 264] on icon at bounding box center [405, 263] width 8 height 8
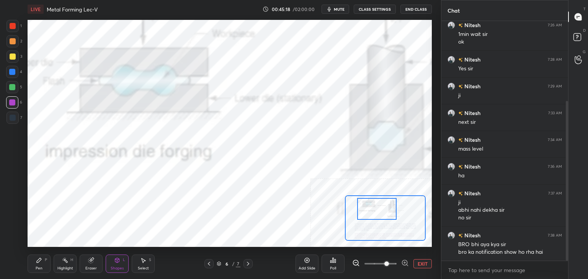
drag, startPoint x: 372, startPoint y: 210, endPoint x: 362, endPoint y: 200, distance: 14.3
click at [364, 202] on div at bounding box center [377, 209] width 40 height 22
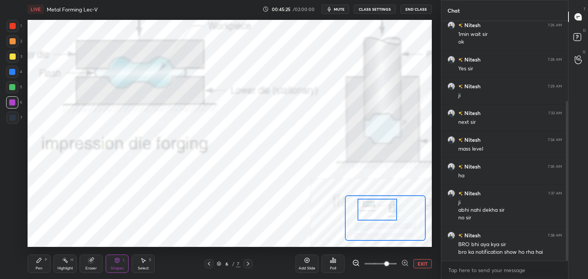
click at [422, 263] on button "EXIT" at bounding box center [422, 263] width 18 height 9
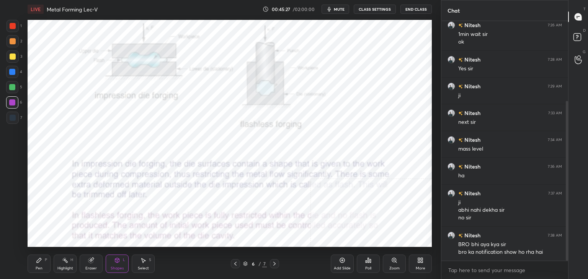
drag, startPoint x: 70, startPoint y: 262, endPoint x: 67, endPoint y: 249, distance: 13.1
click at [70, 261] on div "H" at bounding box center [71, 260] width 3 height 4
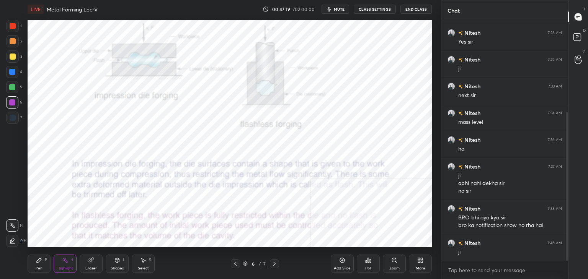
click at [419, 263] on icon at bounding box center [419, 262] width 2 height 2
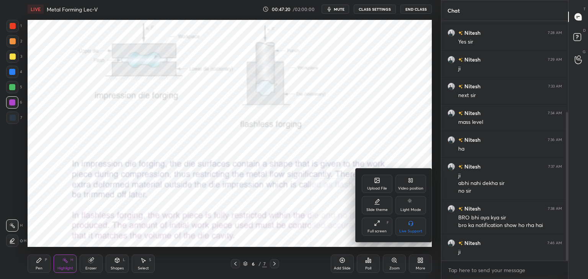
click at [384, 183] on div "Upload File" at bounding box center [377, 184] width 31 height 18
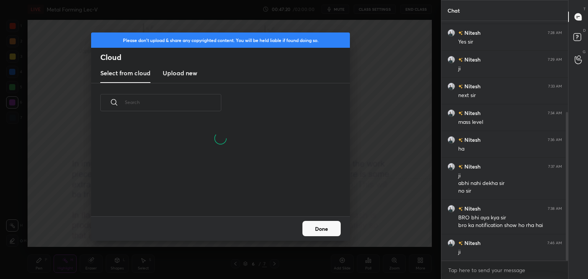
click at [170, 73] on h3 "Upload new" at bounding box center [180, 72] width 34 height 9
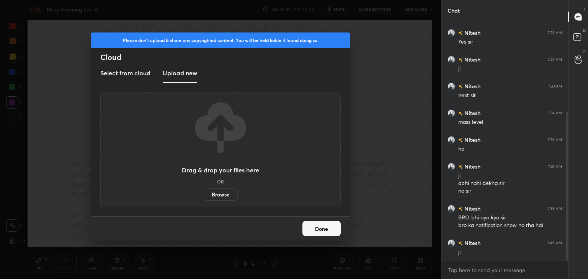
click at [217, 194] on label "Browse" at bounding box center [221, 195] width 34 height 12
click at [204, 194] on input "Browse" at bounding box center [204, 195] width 0 height 12
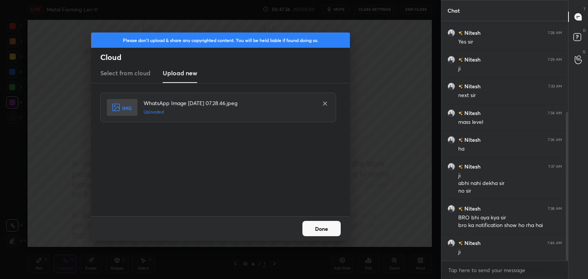
click at [326, 229] on button "Done" at bounding box center [321, 228] width 38 height 15
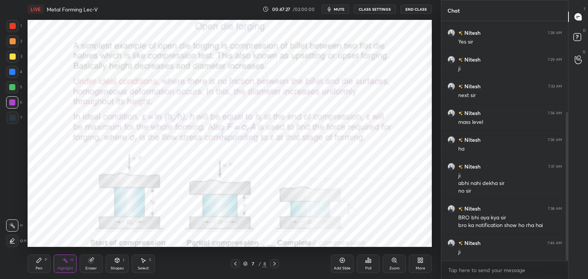
click at [116, 262] on icon at bounding box center [117, 260] width 4 height 5
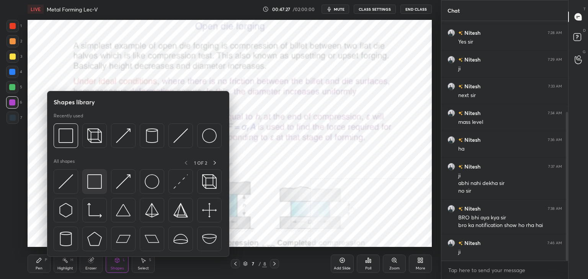
click at [98, 186] on img at bounding box center [94, 181] width 15 height 15
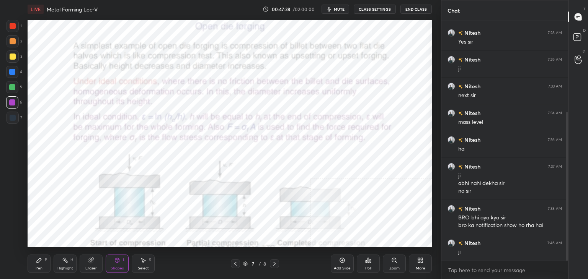
drag, startPoint x: 12, startPoint y: 25, endPoint x: 26, endPoint y: 21, distance: 14.4
click at [13, 25] on div at bounding box center [13, 26] width 6 height 6
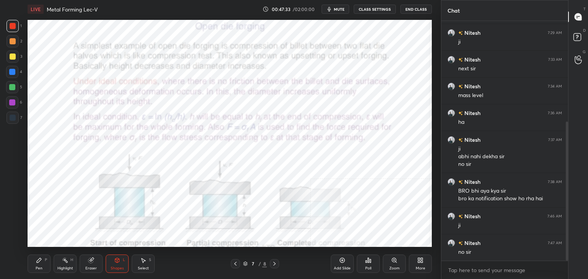
click at [61, 262] on div "Highlight H" at bounding box center [65, 264] width 23 height 18
drag, startPoint x: 16, startPoint y: 101, endPoint x: 24, endPoint y: 98, distance: 9.3
click at [16, 102] on div at bounding box center [12, 102] width 12 height 12
click at [114, 266] on div "Shapes L" at bounding box center [117, 264] width 23 height 18
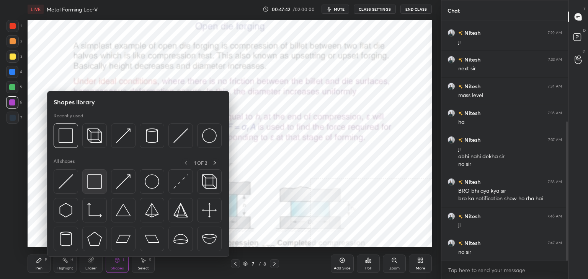
click at [94, 177] on img at bounding box center [94, 181] width 15 height 15
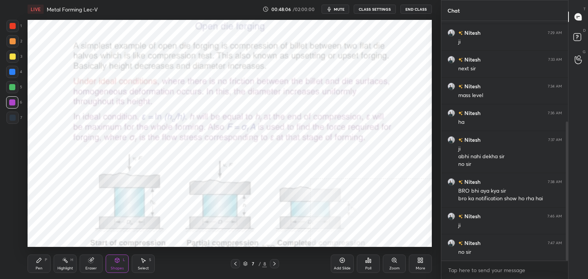
scroll to position [181, 0]
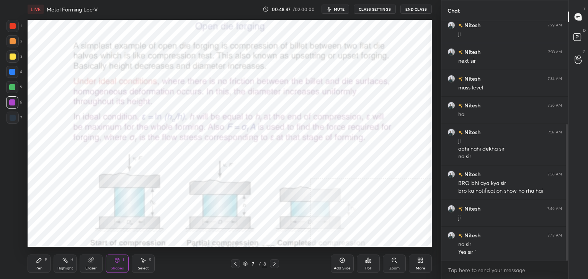
drag, startPoint x: 13, startPoint y: 70, endPoint x: 27, endPoint y: 71, distance: 14.2
click at [13, 71] on div at bounding box center [12, 72] width 6 height 6
click at [8, 100] on div at bounding box center [12, 102] width 12 height 12
click at [14, 86] on div at bounding box center [12, 87] width 6 height 6
drag, startPoint x: 11, startPoint y: 104, endPoint x: 26, endPoint y: 113, distance: 17.3
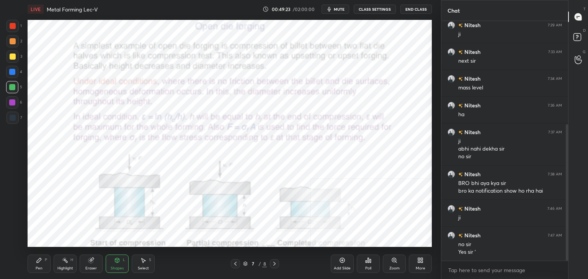
click at [11, 104] on div at bounding box center [12, 102] width 6 height 6
click at [63, 267] on div "Highlight" at bounding box center [65, 269] width 16 height 4
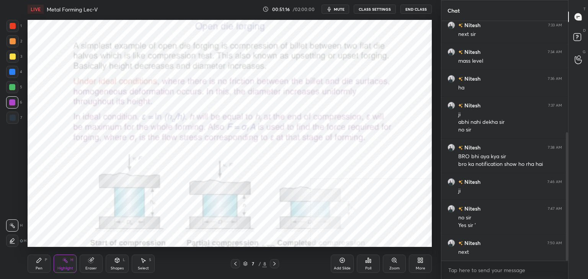
click at [423, 261] on icon at bounding box center [420, 261] width 6 height 6
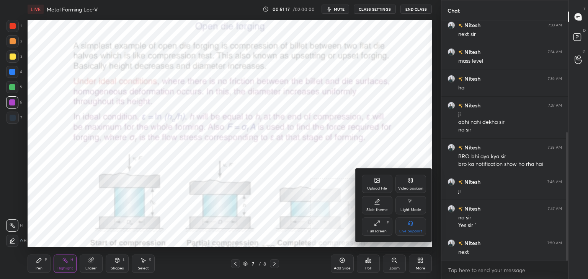
click at [386, 188] on div "Upload File" at bounding box center [377, 189] width 20 height 4
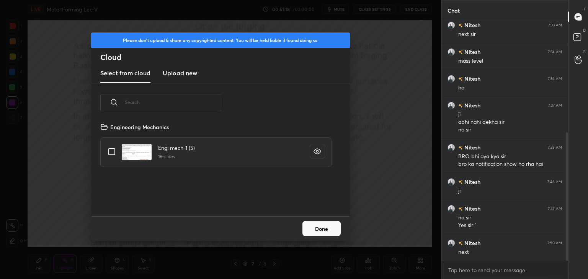
scroll to position [94, 246]
drag, startPoint x: 179, startPoint y: 73, endPoint x: 181, endPoint y: 82, distance: 8.9
click at [179, 73] on h3 "Upload new" at bounding box center [180, 72] width 34 height 9
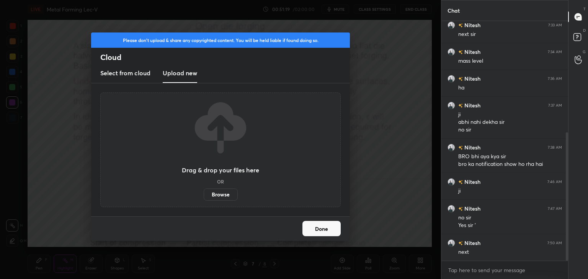
click at [218, 196] on label "Browse" at bounding box center [221, 195] width 34 height 12
click at [204, 196] on input "Browse" at bounding box center [204, 195] width 0 height 12
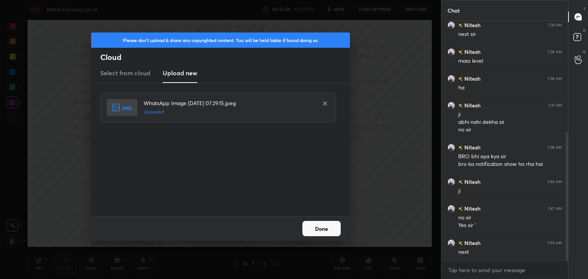
click at [324, 230] on button "Done" at bounding box center [321, 228] width 38 height 15
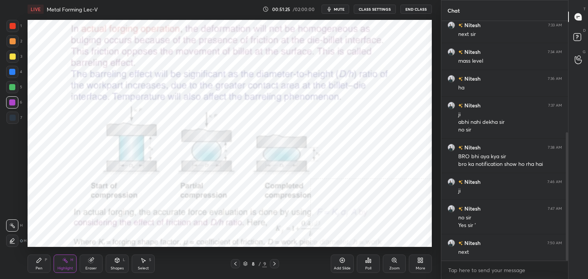
drag, startPoint x: 119, startPoint y: 264, endPoint x: 116, endPoint y: 258, distance: 6.7
click at [119, 263] on div "Shapes L" at bounding box center [117, 264] width 23 height 18
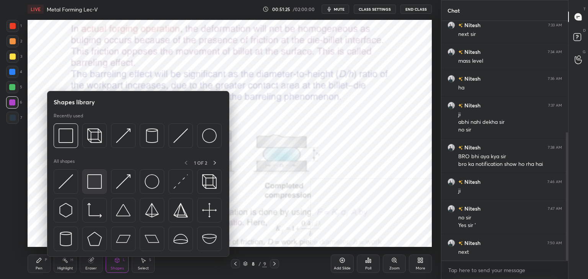
click at [92, 173] on div at bounding box center [94, 182] width 24 height 24
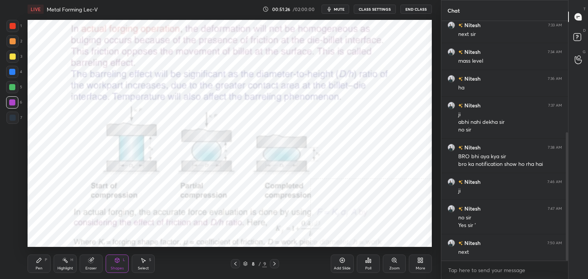
click at [11, 26] on div at bounding box center [13, 26] width 6 height 6
click at [10, 99] on div at bounding box center [12, 102] width 12 height 12
click at [10, 85] on div at bounding box center [12, 87] width 6 height 6
drag, startPoint x: 233, startPoint y: 263, endPoint x: 232, endPoint y: 247, distance: 15.7
click at [233, 263] on icon at bounding box center [235, 264] width 6 height 6
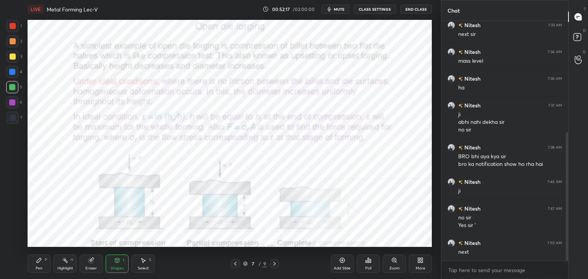
click at [272, 264] on icon at bounding box center [274, 264] width 6 height 6
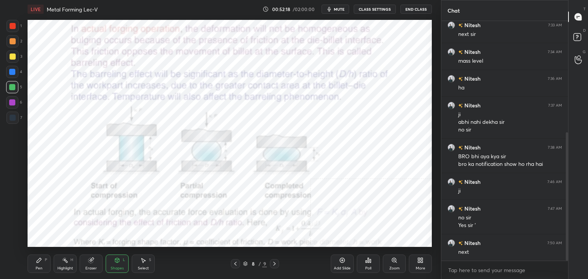
click at [271, 264] on icon at bounding box center [274, 264] width 6 height 6
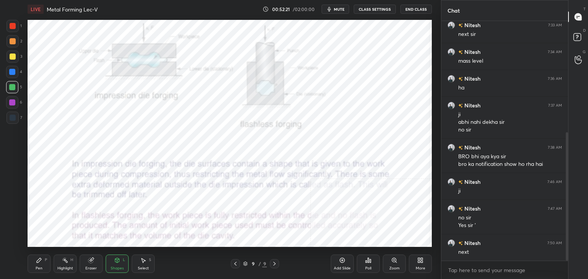
click at [233, 263] on icon at bounding box center [235, 264] width 6 height 6
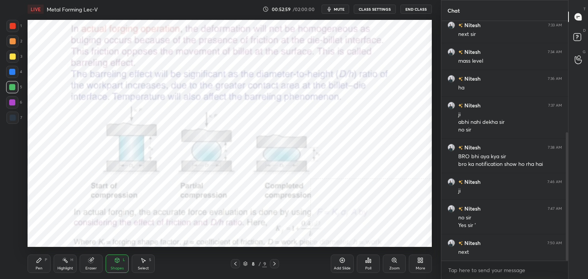
drag, startPoint x: 87, startPoint y: 262, endPoint x: 87, endPoint y: 251, distance: 11.5
click at [87, 262] on div "Eraser" at bounding box center [91, 264] width 23 height 18
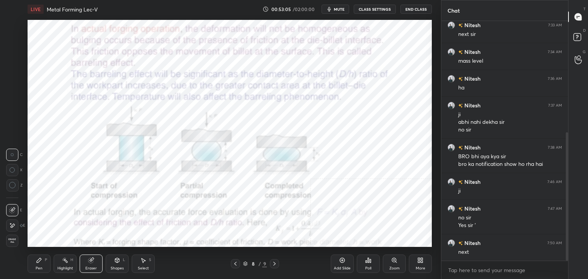
click at [113, 260] on div "Shapes L" at bounding box center [117, 264] width 23 height 18
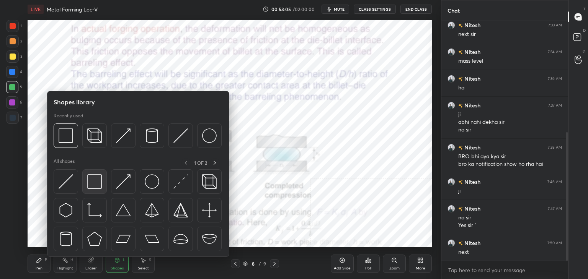
click at [92, 179] on img at bounding box center [94, 181] width 15 height 15
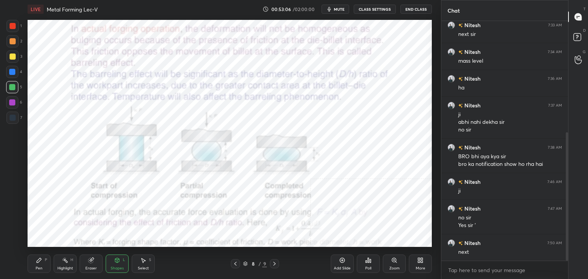
click at [12, 103] on div at bounding box center [12, 102] width 6 height 6
click at [70, 262] on div "Highlight H" at bounding box center [65, 264] width 23 height 18
drag, startPoint x: 275, startPoint y: 264, endPoint x: 268, endPoint y: 266, distance: 7.4
click at [275, 264] on icon at bounding box center [274, 264] width 6 height 6
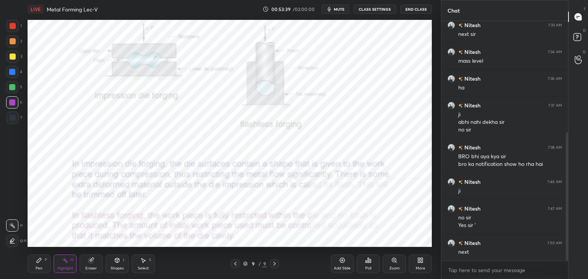
click at [233, 265] on icon at bounding box center [235, 264] width 6 height 6
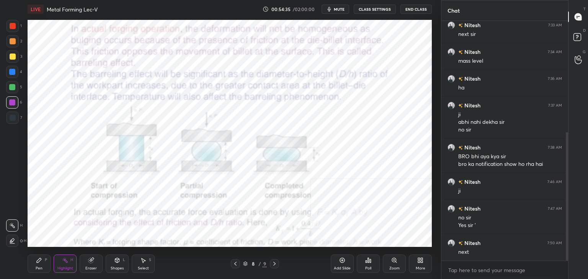
click at [274, 262] on icon at bounding box center [274, 264] width 6 height 6
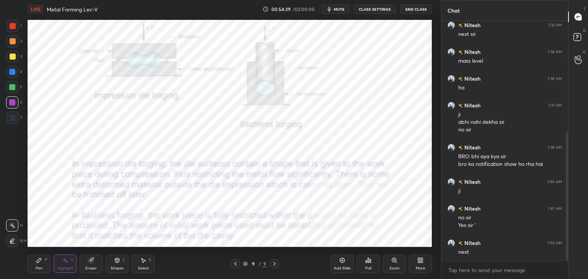
click at [236, 264] on icon at bounding box center [235, 264] width 6 height 6
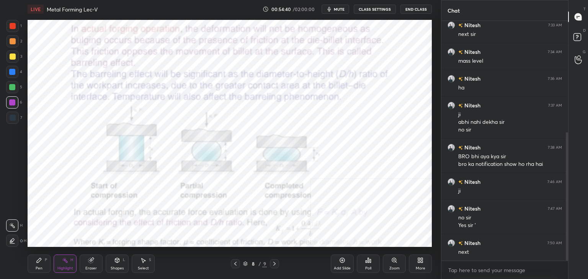
click at [421, 259] on icon at bounding box center [422, 259] width 2 height 2
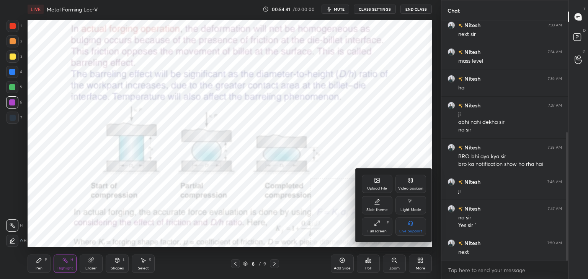
click at [383, 187] on div "Upload File" at bounding box center [377, 189] width 20 height 4
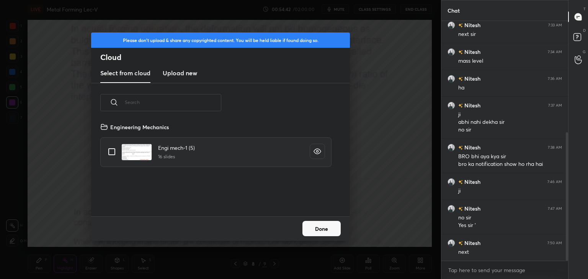
drag, startPoint x: 178, startPoint y: 69, endPoint x: 181, endPoint y: 74, distance: 5.3
click at [178, 70] on h3 "Upload new" at bounding box center [180, 72] width 34 height 9
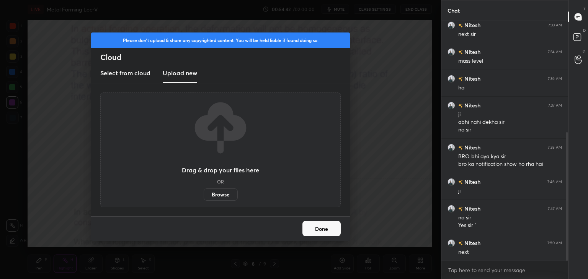
click at [223, 193] on label "Browse" at bounding box center [221, 195] width 34 height 12
click at [204, 193] on input "Browse" at bounding box center [204, 195] width 0 height 12
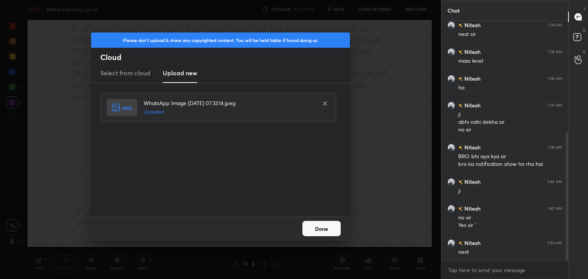
click at [324, 228] on button "Done" at bounding box center [321, 228] width 38 height 15
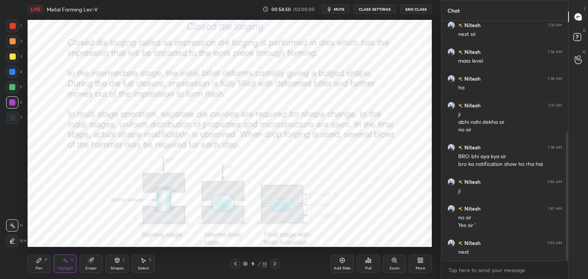
click at [277, 262] on icon at bounding box center [275, 264] width 6 height 6
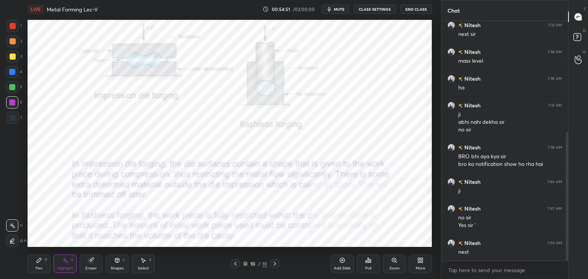
click at [424, 259] on div "More" at bounding box center [420, 264] width 23 height 18
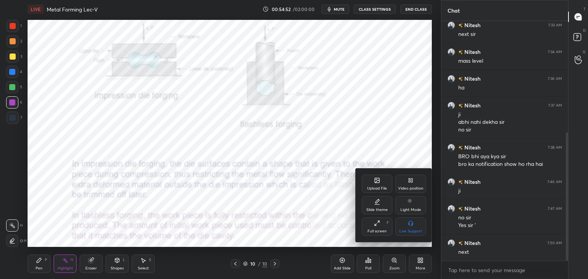
click at [377, 185] on div "Upload File" at bounding box center [377, 184] width 31 height 18
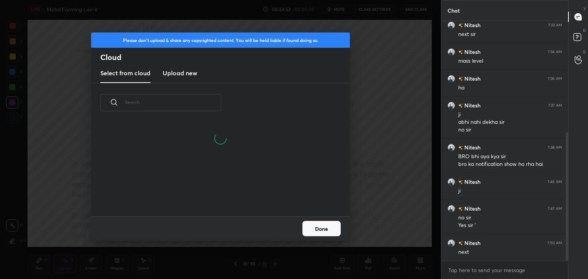
click at [178, 73] on h3 "Upload new" at bounding box center [180, 72] width 34 height 9
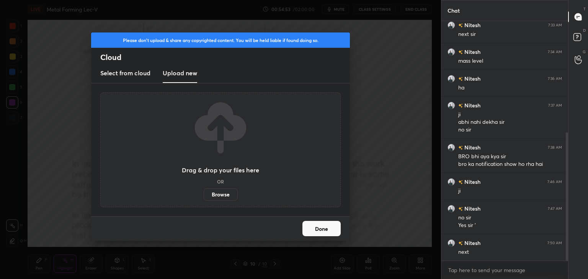
click at [217, 197] on label "Browse" at bounding box center [221, 195] width 34 height 12
click at [204, 197] on input "Browse" at bounding box center [204, 195] width 0 height 12
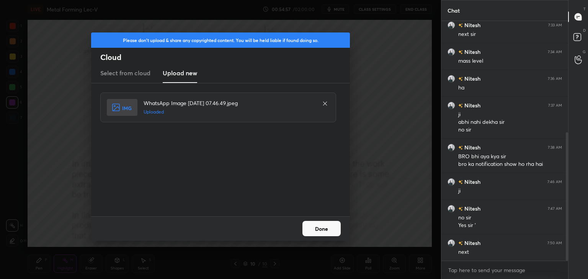
click at [317, 228] on button "Done" at bounding box center [321, 228] width 38 height 15
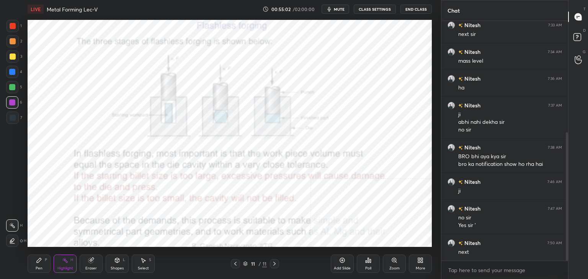
click at [116, 263] on div "Shapes L" at bounding box center [117, 264] width 23 height 18
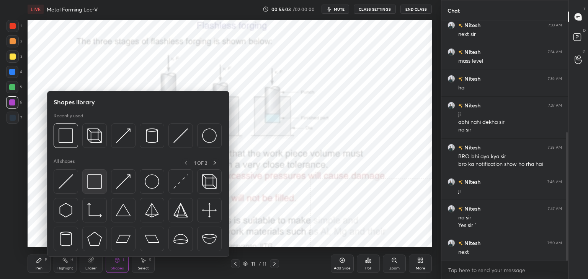
click at [93, 180] on img at bounding box center [94, 181] width 15 height 15
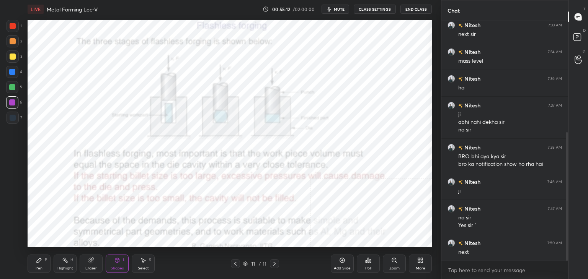
click at [234, 264] on icon at bounding box center [235, 264] width 6 height 6
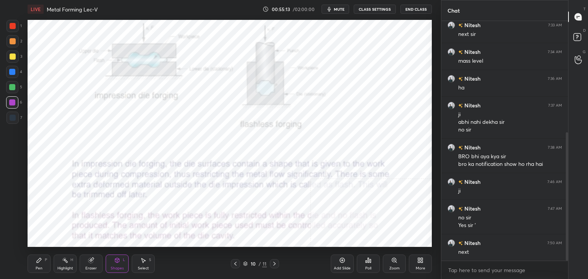
click at [235, 263] on icon at bounding box center [235, 264] width 6 height 6
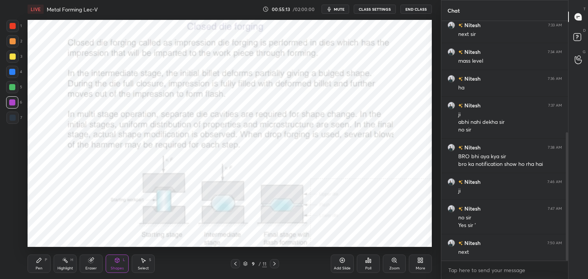
click at [235, 262] on icon at bounding box center [235, 264] width 6 height 6
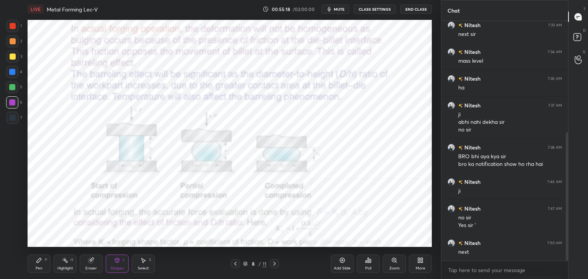
scroll to position [235, 0]
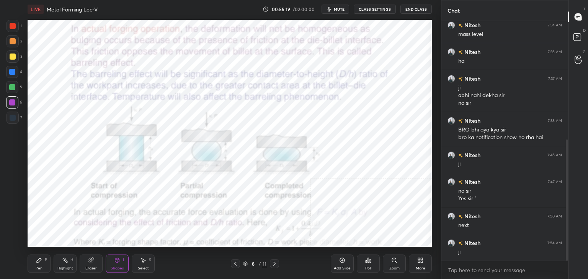
click at [276, 264] on icon at bounding box center [274, 264] width 6 height 6
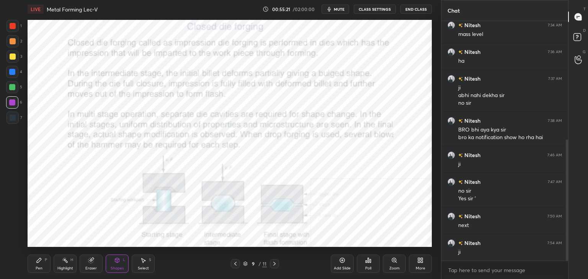
click at [13, 26] on div at bounding box center [13, 26] width 6 height 6
drag, startPoint x: 13, startPoint y: 102, endPoint x: 14, endPoint y: 109, distance: 7.4
click at [13, 102] on div at bounding box center [12, 102] width 6 height 6
click at [62, 262] on icon at bounding box center [65, 261] width 6 height 6
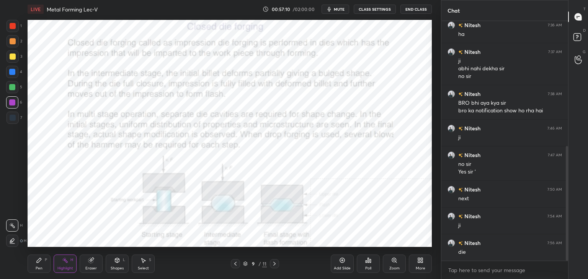
click at [365, 262] on icon at bounding box center [368, 261] width 6 height 6
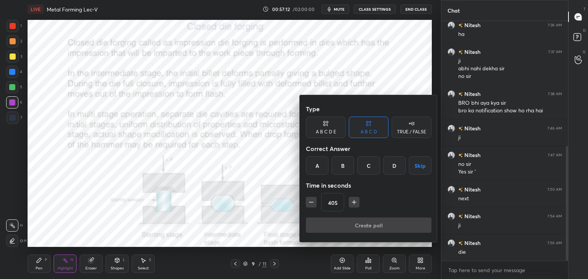
click at [311, 204] on icon "button" at bounding box center [311, 203] width 8 height 8
click at [311, 203] on icon "button" at bounding box center [311, 203] width 8 height 8
click at [312, 203] on icon "button" at bounding box center [311, 203] width 8 height 8
click at [314, 202] on icon "button" at bounding box center [311, 203] width 8 height 8
click at [313, 202] on icon "button" at bounding box center [311, 203] width 8 height 8
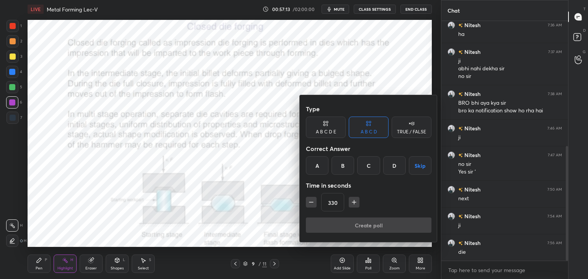
click at [314, 202] on icon "button" at bounding box center [311, 203] width 8 height 8
click at [312, 202] on icon "button" at bounding box center [311, 203] width 8 height 8
type input "300"
click at [318, 168] on div "A" at bounding box center [317, 166] width 23 height 18
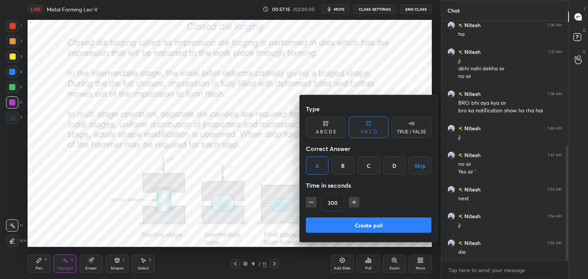
drag, startPoint x: 344, startPoint y: 227, endPoint x: 345, endPoint y: 221, distance: 6.3
click at [344, 227] on button "Create poll" at bounding box center [369, 225] width 126 height 15
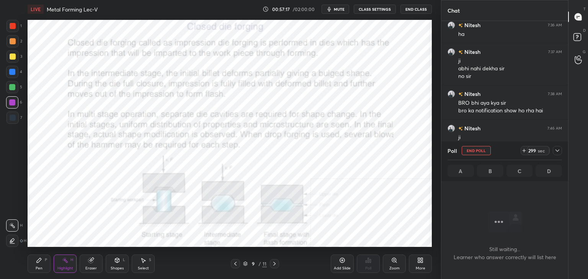
scroll to position [309, 0]
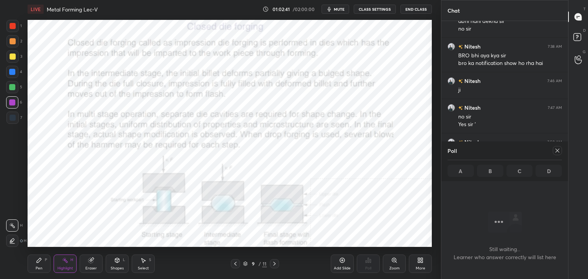
click at [339, 8] on span "mute" at bounding box center [339, 9] width 11 height 5
drag, startPoint x: 334, startPoint y: 11, endPoint x: 333, endPoint y: 19, distance: 8.1
click at [333, 11] on button "unmute" at bounding box center [335, 9] width 28 height 9
drag, startPoint x: 559, startPoint y: 150, endPoint x: 540, endPoint y: 153, distance: 18.9
click at [558, 151] on icon at bounding box center [557, 151] width 6 height 6
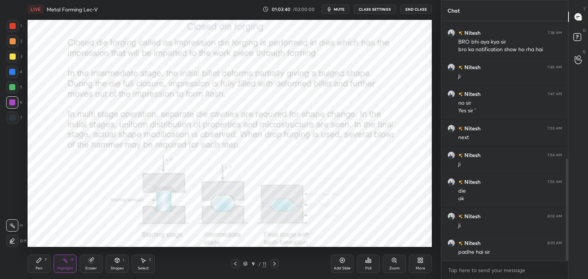
scroll to position [331, 0]
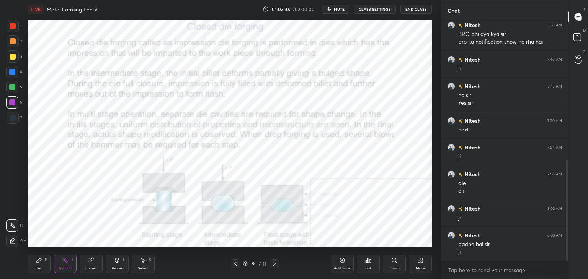
click at [275, 263] on icon at bounding box center [274, 264] width 6 height 6
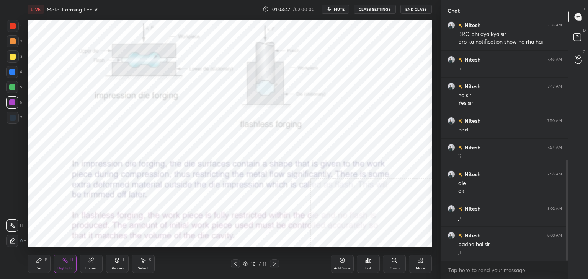
click at [274, 263] on icon at bounding box center [274, 264] width 2 height 4
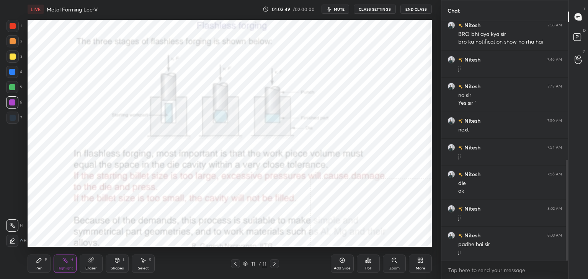
click at [235, 263] on icon at bounding box center [235, 264] width 6 height 6
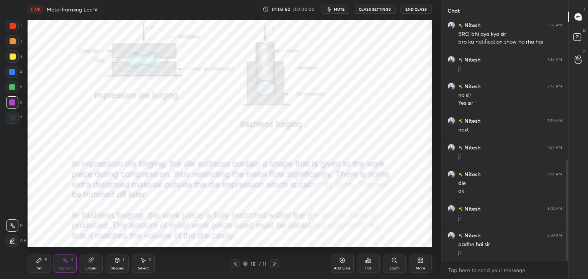
click at [119, 262] on icon at bounding box center [117, 261] width 6 height 6
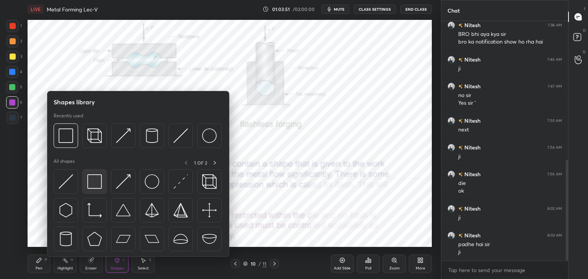
click at [93, 186] on img at bounding box center [94, 181] width 15 height 15
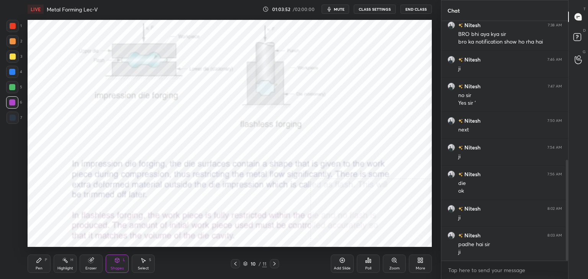
click at [10, 25] on div at bounding box center [13, 26] width 6 height 6
click at [16, 102] on div at bounding box center [12, 102] width 12 height 12
drag, startPoint x: 12, startPoint y: 70, endPoint x: 24, endPoint y: 72, distance: 12.2
click at [12, 70] on div at bounding box center [12, 72] width 6 height 6
click at [13, 29] on div at bounding box center [13, 26] width 6 height 6
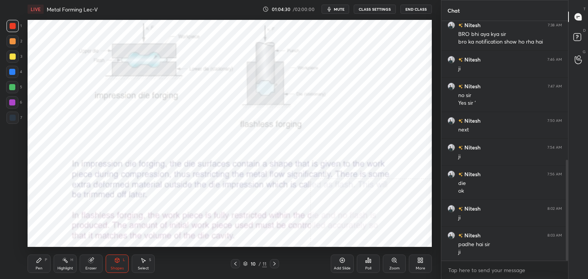
click at [88, 262] on icon at bounding box center [91, 261] width 6 height 6
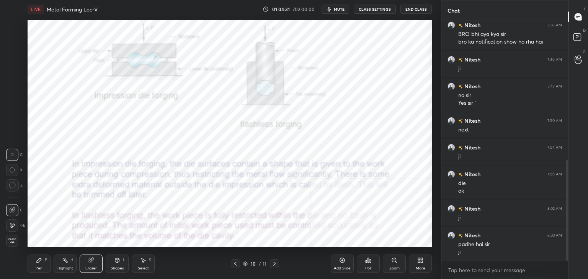
click at [121, 261] on div "Shapes L" at bounding box center [117, 264] width 23 height 18
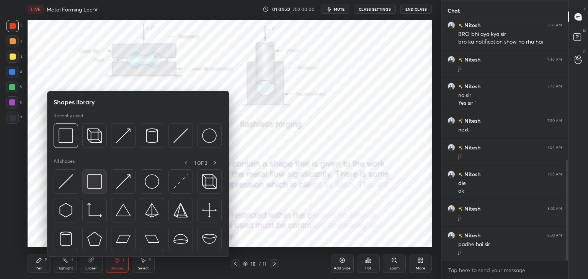
click at [91, 184] on img at bounding box center [94, 181] width 15 height 15
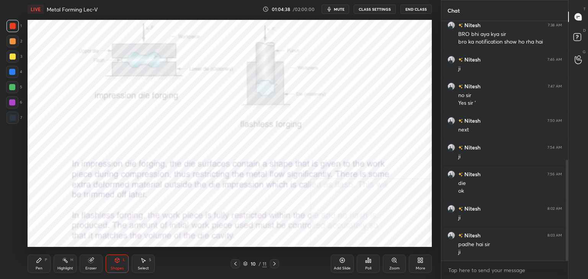
click at [13, 103] on div at bounding box center [12, 102] width 6 height 6
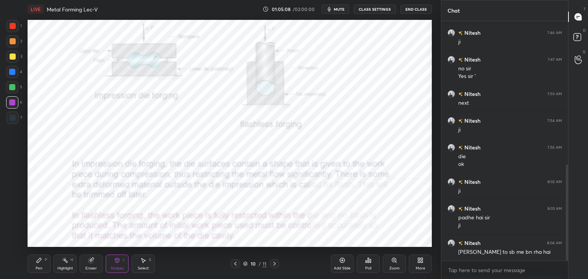
click at [235, 264] on icon at bounding box center [235, 264] width 6 height 6
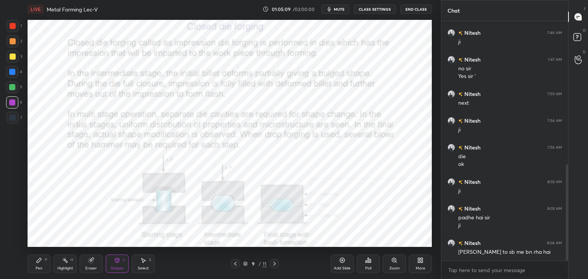
click at [236, 262] on icon at bounding box center [235, 264] width 6 height 6
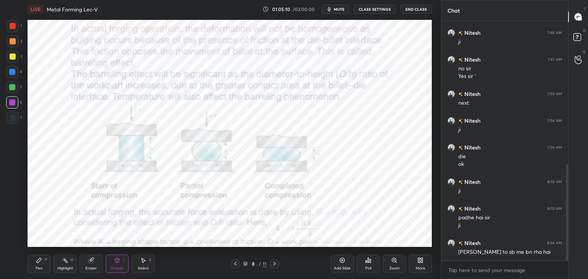
click at [235, 262] on icon at bounding box center [235, 264] width 6 height 6
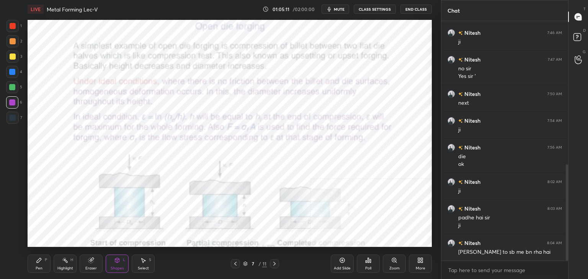
click at [275, 264] on icon at bounding box center [274, 264] width 6 height 6
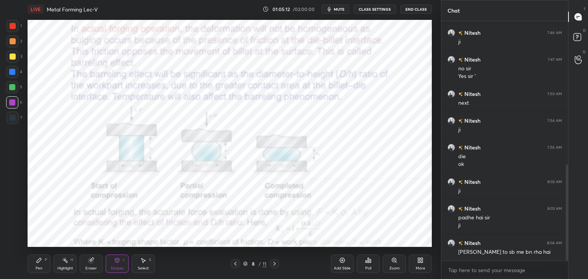
click at [70, 264] on div "Highlight H" at bounding box center [65, 264] width 23 height 18
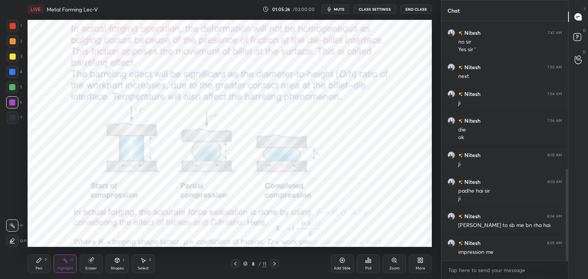
click at [273, 263] on icon at bounding box center [274, 264] width 6 height 6
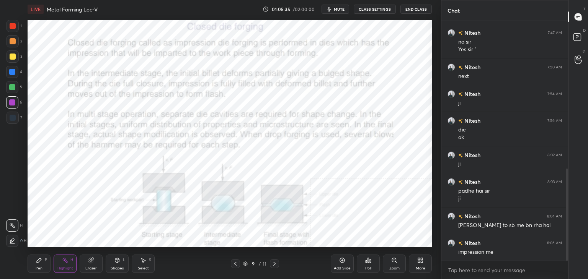
click at [272, 261] on div at bounding box center [274, 263] width 9 height 9
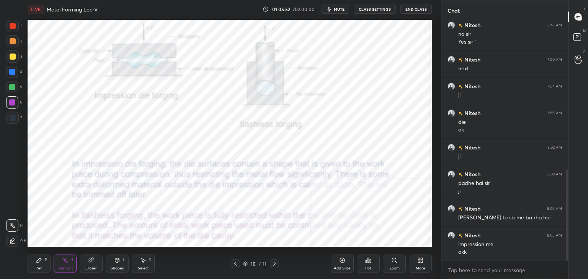
scroll to position [399, 0]
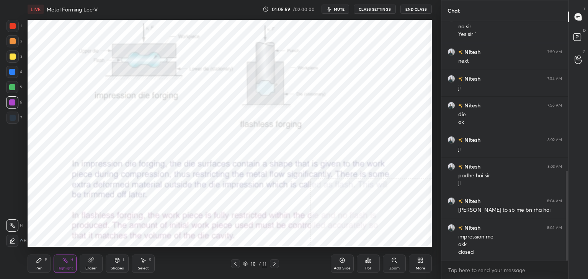
click at [117, 261] on icon at bounding box center [117, 261] width 0 height 3
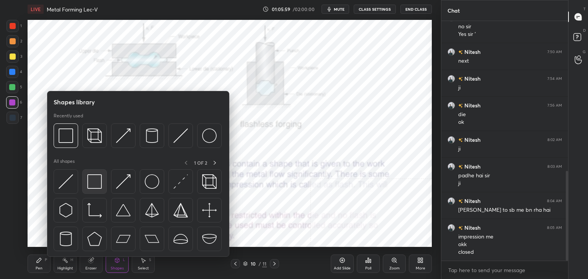
click at [96, 179] on img at bounding box center [94, 181] width 15 height 15
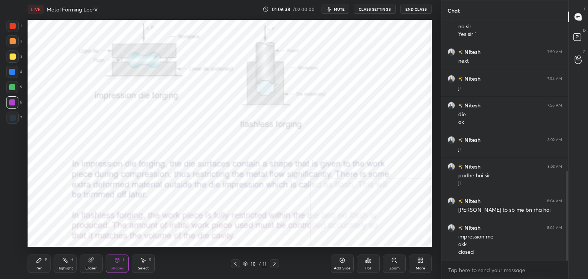
click at [71, 266] on div "Highlight H" at bounding box center [65, 264] width 23 height 18
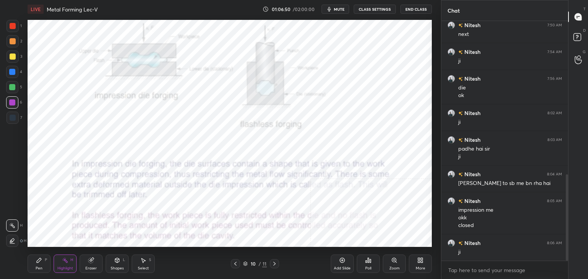
click at [274, 262] on icon at bounding box center [274, 264] width 6 height 6
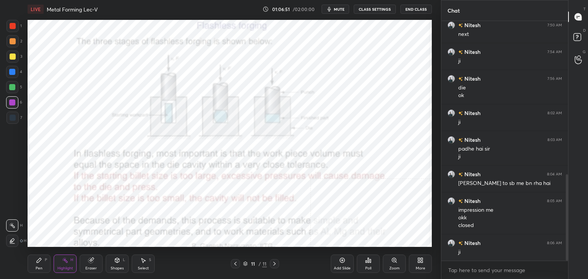
click at [120, 263] on div "Shapes L" at bounding box center [117, 264] width 23 height 18
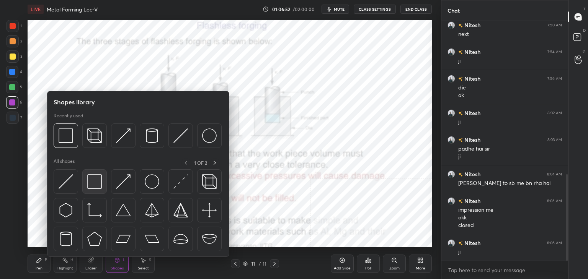
click at [92, 182] on img at bounding box center [94, 181] width 15 height 15
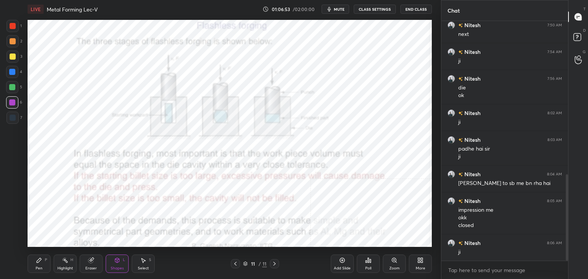
drag, startPoint x: 13, startPoint y: 26, endPoint x: 23, endPoint y: 25, distance: 10.0
click at [12, 26] on div at bounding box center [13, 26] width 6 height 6
drag, startPoint x: 13, startPoint y: 102, endPoint x: 22, endPoint y: 95, distance: 11.3
click at [13, 101] on div at bounding box center [12, 102] width 6 height 6
drag, startPoint x: 70, startPoint y: 263, endPoint x: 66, endPoint y: 249, distance: 14.4
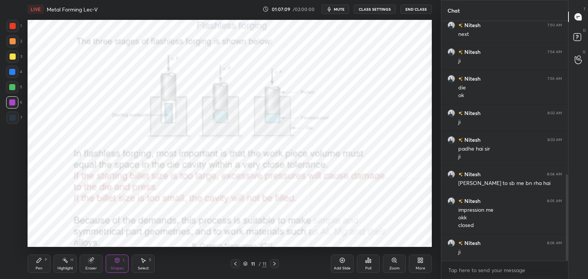
click at [70, 263] on div "Highlight H" at bounding box center [65, 264] width 23 height 18
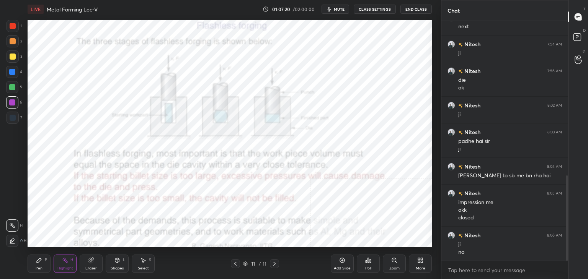
click at [120, 264] on div "Shapes L" at bounding box center [117, 264] width 23 height 18
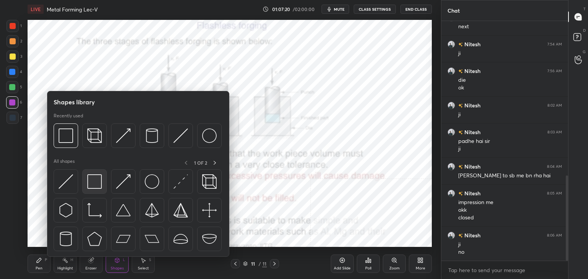
click at [90, 186] on img at bounding box center [94, 181] width 15 height 15
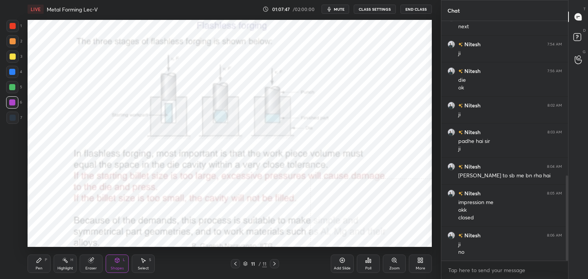
drag, startPoint x: 63, startPoint y: 268, endPoint x: 72, endPoint y: 256, distance: 14.5
click at [63, 268] on div "Highlight" at bounding box center [65, 269] width 16 height 4
drag, startPoint x: 123, startPoint y: 267, endPoint x: 123, endPoint y: 261, distance: 5.4
click at [122, 267] on div "Shapes" at bounding box center [117, 269] width 13 height 4
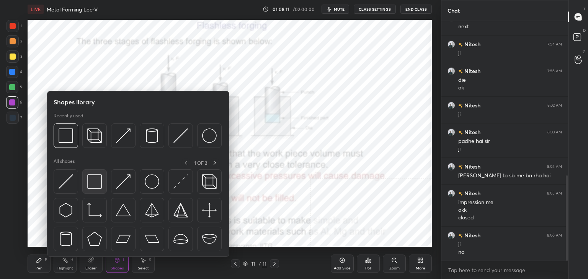
click at [93, 182] on img at bounding box center [94, 181] width 15 height 15
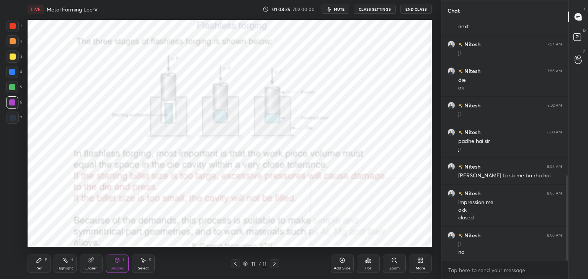
drag, startPoint x: 65, startPoint y: 261, endPoint x: 67, endPoint y: 258, distance: 4.5
click at [66, 261] on rect at bounding box center [66, 261] width 4 height 4
click at [234, 266] on icon at bounding box center [235, 264] width 6 height 6
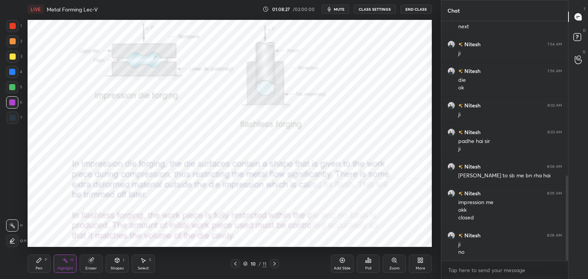
click at [234, 264] on icon at bounding box center [235, 264] width 6 height 6
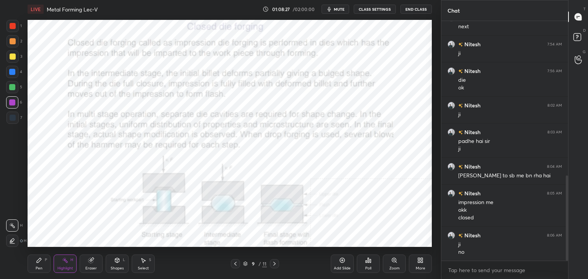
click at [235, 262] on icon at bounding box center [235, 264] width 6 height 6
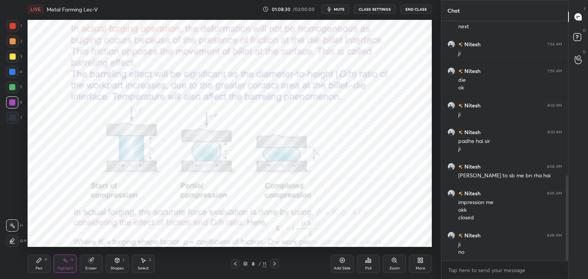
click at [276, 263] on icon at bounding box center [274, 264] width 6 height 6
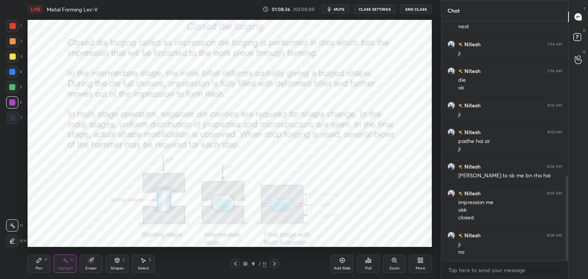
drag, startPoint x: 274, startPoint y: 262, endPoint x: 272, endPoint y: 254, distance: 8.6
click at [274, 262] on icon at bounding box center [274, 264] width 6 height 6
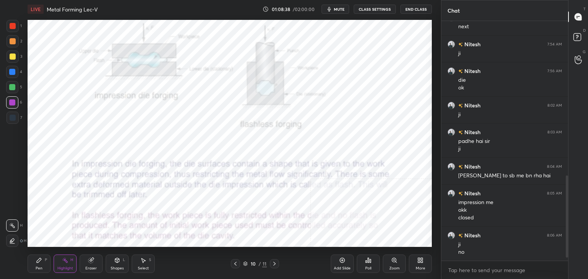
scroll to position [461, 0]
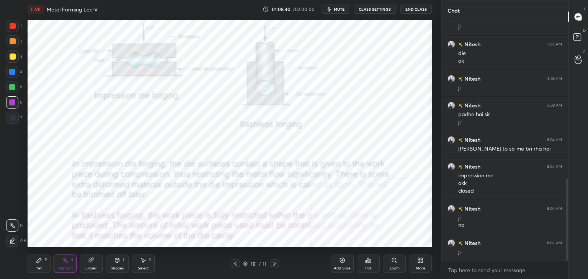
drag, startPoint x: 275, startPoint y: 264, endPoint x: 265, endPoint y: 253, distance: 15.2
click at [274, 264] on icon at bounding box center [274, 264] width 2 height 4
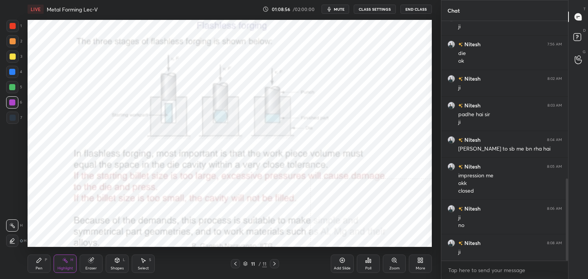
scroll to position [468, 0]
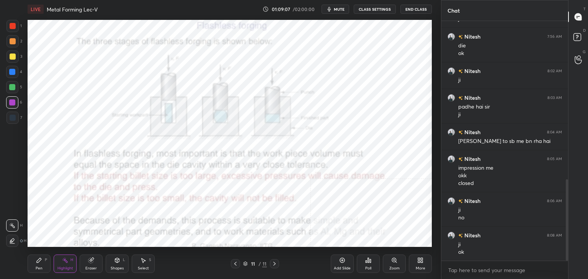
click at [67, 267] on div "Highlight" at bounding box center [65, 269] width 16 height 4
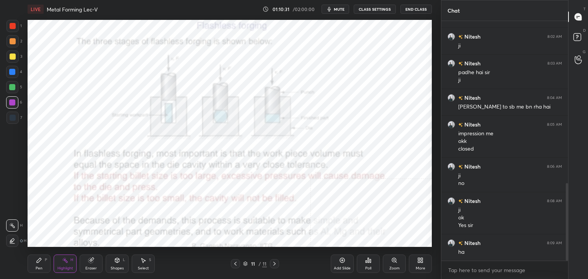
scroll to position [530, 0]
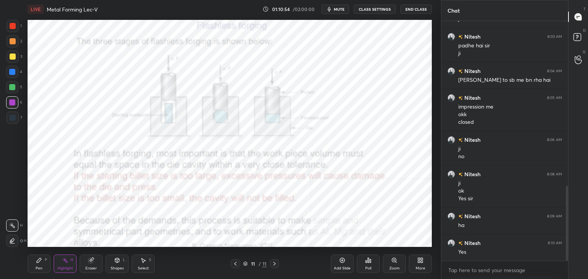
click at [419, 261] on icon at bounding box center [420, 261] width 6 height 6
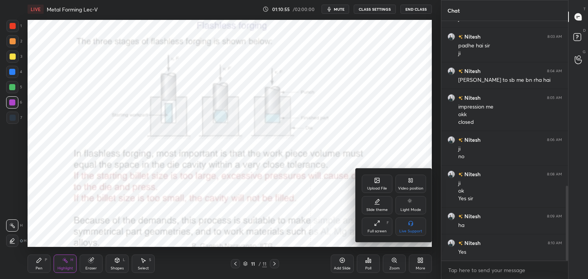
click at [372, 181] on div "Upload File" at bounding box center [377, 184] width 31 height 18
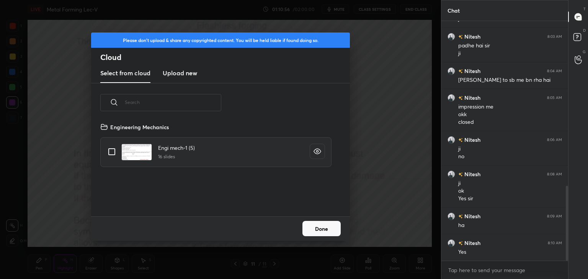
scroll to position [94, 246]
click at [327, 234] on button "Done" at bounding box center [321, 228] width 38 height 15
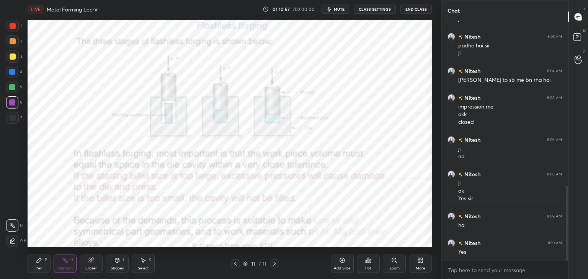
click at [417, 262] on div "More" at bounding box center [420, 264] width 23 height 18
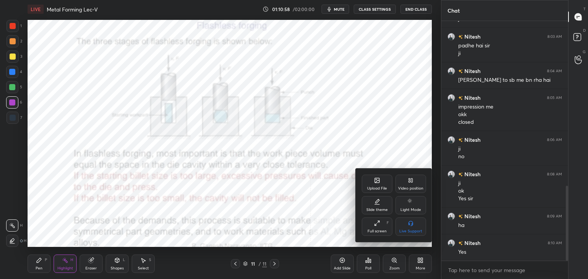
click at [373, 183] on div "Upload File" at bounding box center [377, 184] width 31 height 18
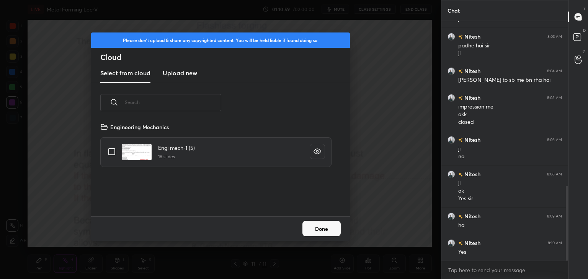
drag, startPoint x: 182, startPoint y: 72, endPoint x: 183, endPoint y: 78, distance: 5.9
click at [182, 72] on h3 "Upload new" at bounding box center [180, 72] width 34 height 9
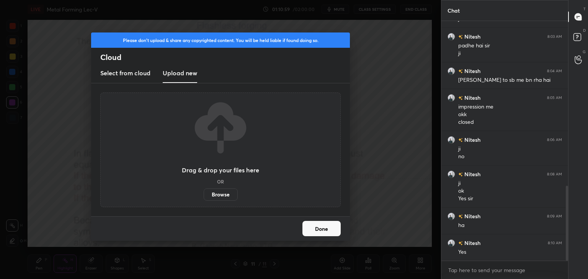
click at [223, 196] on label "Browse" at bounding box center [221, 195] width 34 height 12
click at [204, 196] on input "Browse" at bounding box center [204, 195] width 0 height 12
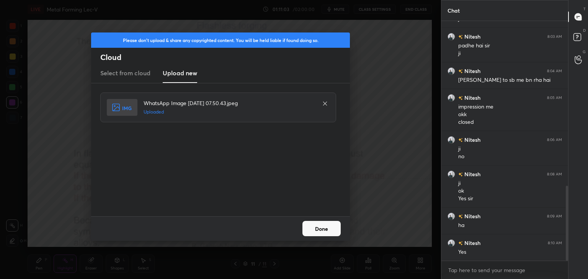
drag, startPoint x: 322, startPoint y: 225, endPoint x: 345, endPoint y: 224, distance: 23.0
click at [322, 226] on button "Done" at bounding box center [321, 228] width 38 height 15
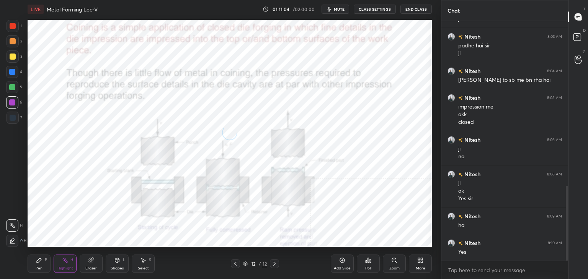
click at [423, 261] on div "More" at bounding box center [420, 264] width 23 height 18
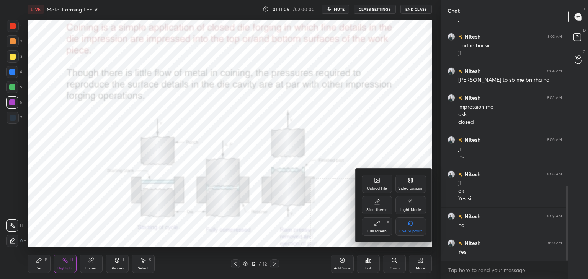
click at [380, 183] on div "Upload File" at bounding box center [377, 184] width 31 height 18
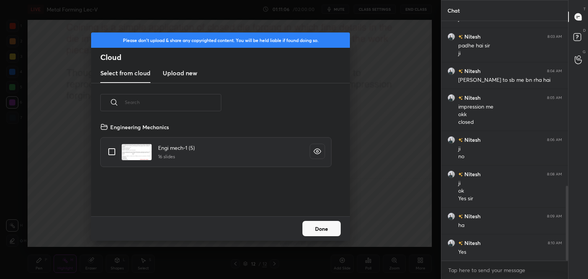
click at [179, 70] on h3 "Upload new" at bounding box center [180, 72] width 34 height 9
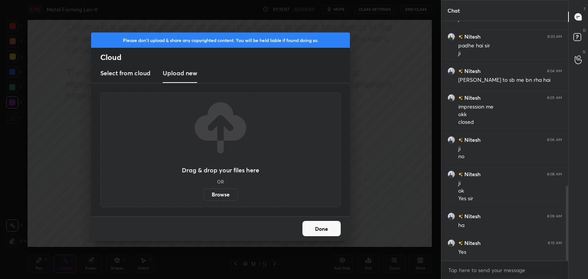
click at [226, 193] on label "Browse" at bounding box center [221, 195] width 34 height 12
click at [204, 193] on input "Browse" at bounding box center [204, 195] width 0 height 12
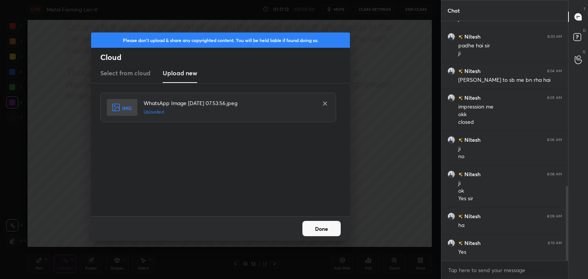
click at [323, 225] on button "Done" at bounding box center [321, 228] width 38 height 15
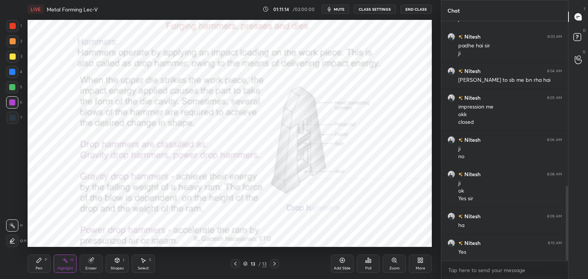
click at [234, 263] on icon at bounding box center [235, 264] width 6 height 6
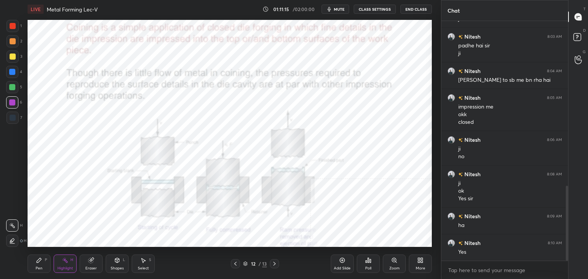
click at [122, 267] on div "Shapes" at bounding box center [117, 269] width 13 height 4
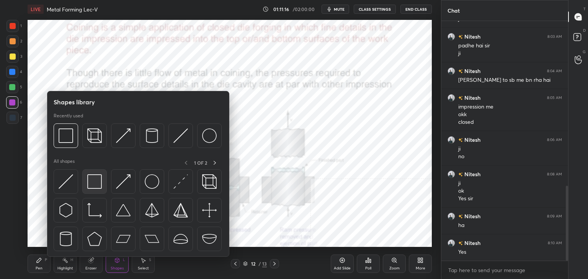
click at [91, 177] on img at bounding box center [94, 181] width 15 height 15
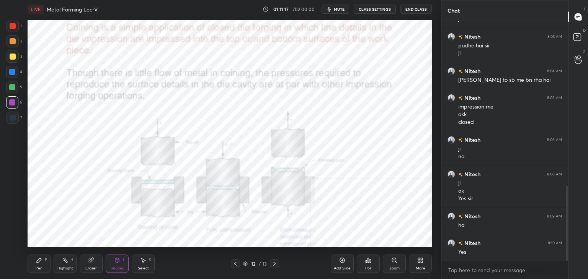
click at [14, 26] on div at bounding box center [13, 26] width 6 height 6
drag, startPoint x: 60, startPoint y: 264, endPoint x: 64, endPoint y: 253, distance: 11.7
click at [59, 264] on div "Highlight H" at bounding box center [65, 264] width 23 height 18
click at [113, 258] on div "Shapes L" at bounding box center [117, 264] width 23 height 18
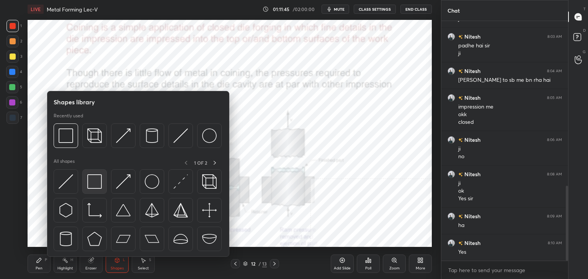
click at [91, 189] on div at bounding box center [94, 182] width 24 height 24
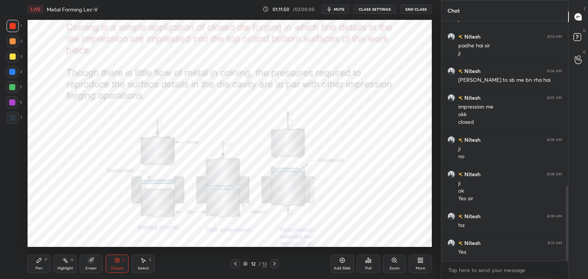
click at [11, 105] on div at bounding box center [12, 102] width 6 height 6
drag, startPoint x: 64, startPoint y: 264, endPoint x: 64, endPoint y: 251, distance: 12.2
click at [64, 264] on div "Highlight H" at bounding box center [65, 264] width 23 height 18
click at [12, 89] on div at bounding box center [12, 87] width 6 height 6
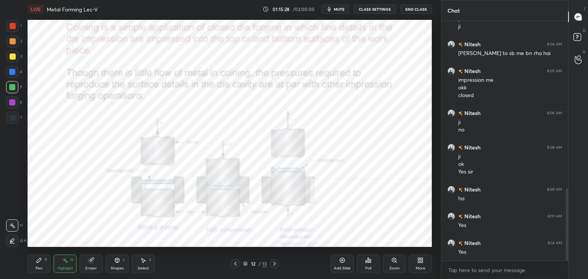
drag, startPoint x: 72, startPoint y: 266, endPoint x: 81, endPoint y: 247, distance: 20.7
click at [72, 265] on div "Highlight H" at bounding box center [65, 264] width 23 height 18
drag, startPoint x: 273, startPoint y: 264, endPoint x: 253, endPoint y: 252, distance: 23.5
click at [273, 264] on icon at bounding box center [274, 264] width 6 height 6
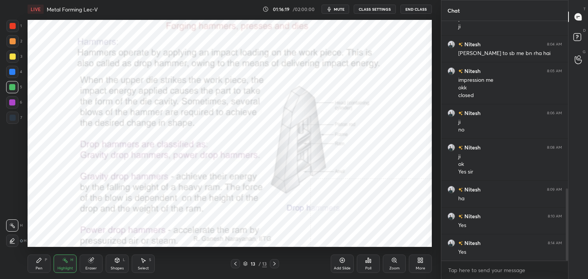
click at [95, 264] on div "Eraser" at bounding box center [91, 264] width 23 height 18
click at [119, 264] on div "Shapes L" at bounding box center [117, 264] width 23 height 18
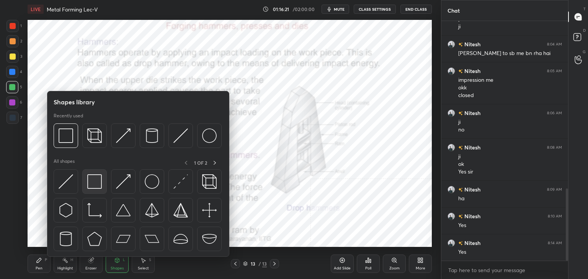
click at [93, 186] on img at bounding box center [94, 181] width 15 height 15
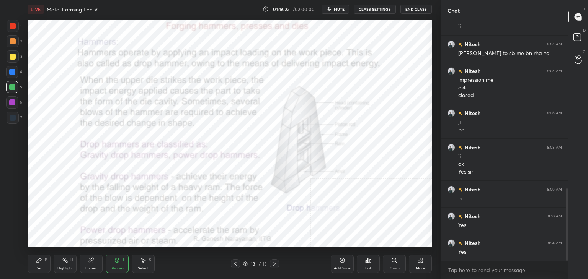
drag, startPoint x: 14, startPoint y: 26, endPoint x: 18, endPoint y: 32, distance: 7.1
click at [13, 26] on div at bounding box center [13, 26] width 6 height 6
click at [11, 71] on div at bounding box center [12, 72] width 6 height 6
click at [13, 23] on div at bounding box center [13, 26] width 6 height 6
drag, startPoint x: 12, startPoint y: 71, endPoint x: 10, endPoint y: 75, distance: 5.3
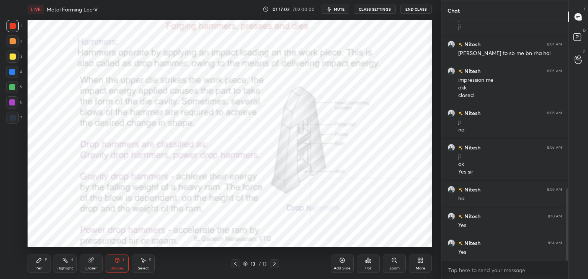
click at [12, 71] on div at bounding box center [12, 72] width 6 height 6
click at [16, 117] on div at bounding box center [13, 118] width 12 height 12
click at [59, 262] on div "Highlight H" at bounding box center [65, 264] width 23 height 18
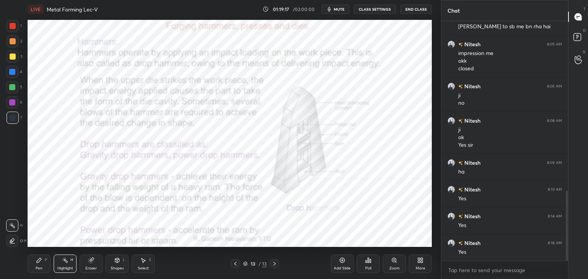
drag, startPoint x: 115, startPoint y: 265, endPoint x: 114, endPoint y: 259, distance: 6.6
click at [116, 263] on div "Shapes L" at bounding box center [117, 264] width 23 height 18
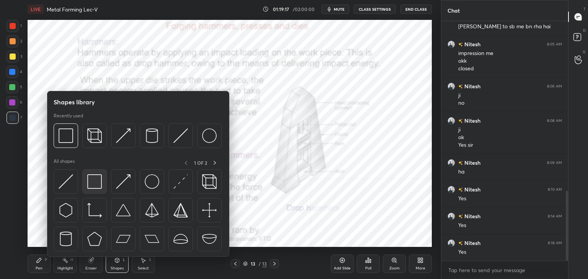
click at [94, 189] on div at bounding box center [94, 182] width 24 height 24
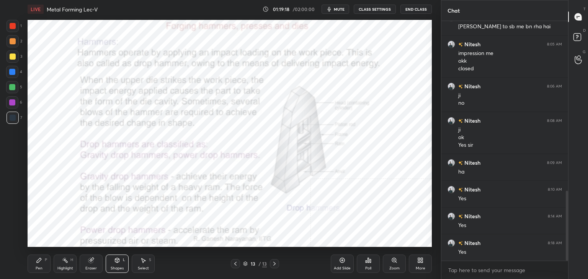
drag, startPoint x: 12, startPoint y: 101, endPoint x: 25, endPoint y: 92, distance: 16.2
click at [13, 101] on div at bounding box center [12, 102] width 6 height 6
drag, startPoint x: 65, startPoint y: 266, endPoint x: 66, endPoint y: 253, distance: 12.7
click at [64, 265] on div "Highlight H" at bounding box center [65, 264] width 23 height 18
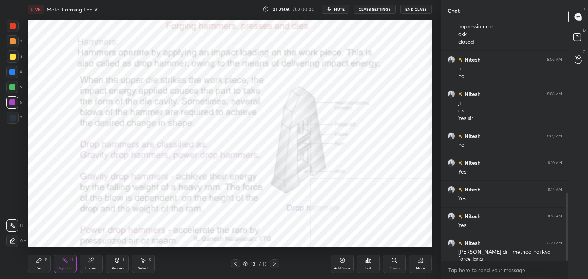
scroll to position [618, 0]
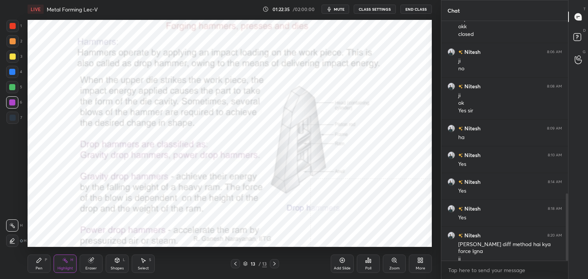
click at [235, 262] on icon at bounding box center [235, 264] width 6 height 6
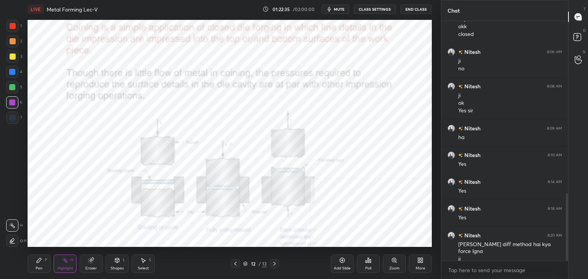
click at [235, 263] on icon at bounding box center [235, 264] width 6 height 6
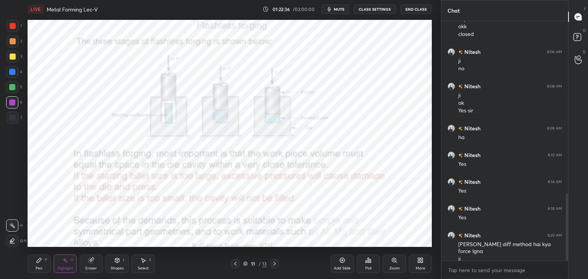
click at [235, 263] on icon at bounding box center [235, 264] width 6 height 6
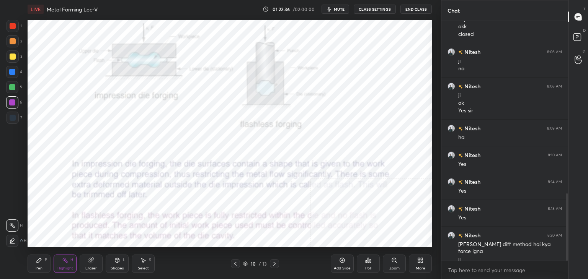
click at [235, 263] on icon at bounding box center [235, 264] width 6 height 6
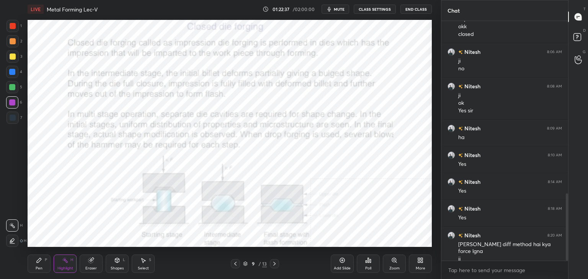
click at [235, 263] on icon at bounding box center [235, 264] width 6 height 6
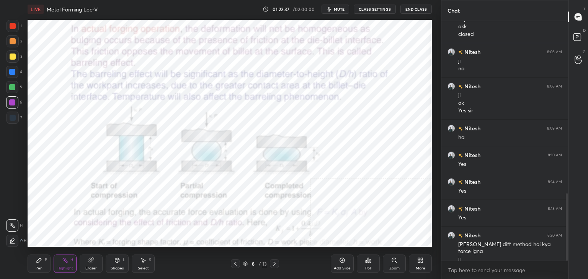
click at [235, 263] on icon at bounding box center [235, 264] width 6 height 6
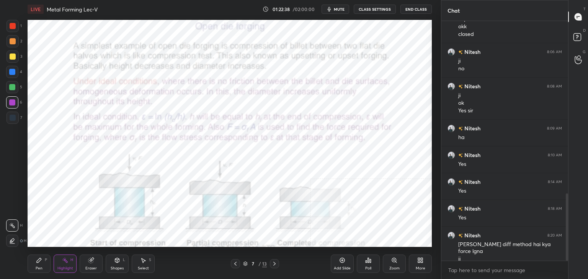
click at [235, 264] on icon at bounding box center [235, 264] width 2 height 4
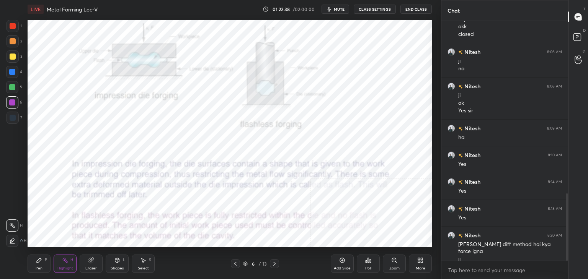
click at [235, 263] on icon at bounding box center [235, 264] width 6 height 6
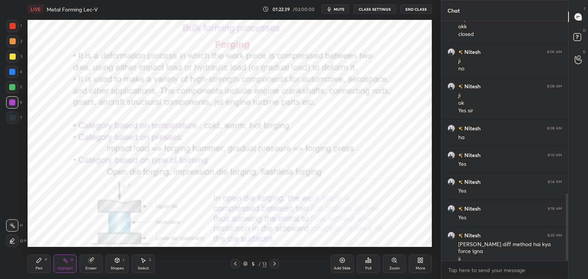
click at [235, 264] on icon at bounding box center [235, 264] width 2 height 4
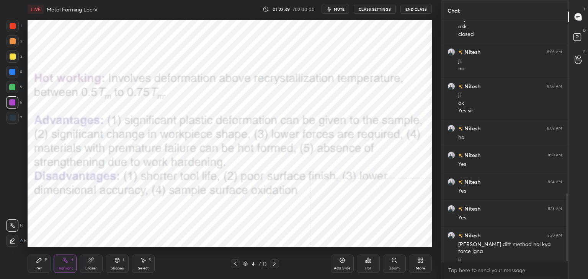
click at [234, 264] on icon at bounding box center [235, 264] width 6 height 6
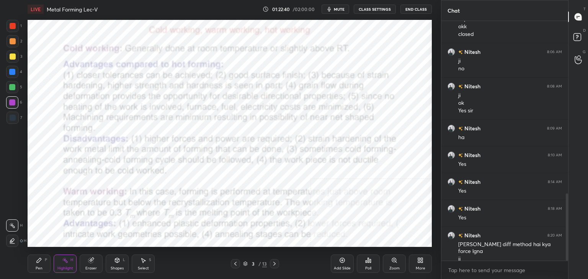
click at [234, 264] on icon at bounding box center [235, 264] width 2 height 4
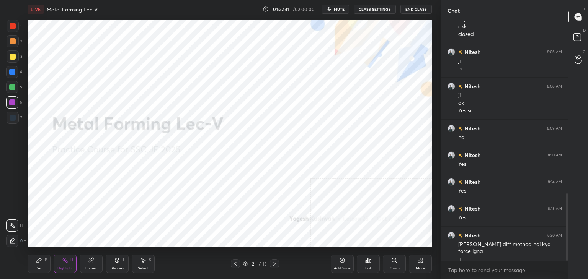
scroll to position [644, 0]
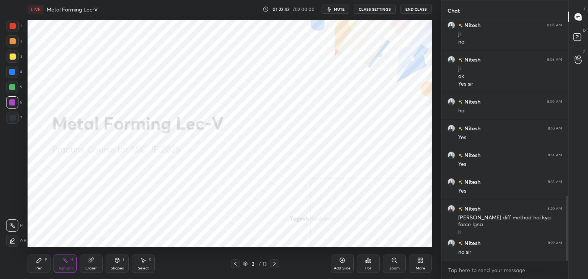
click at [275, 264] on icon at bounding box center [274, 264] width 6 height 6
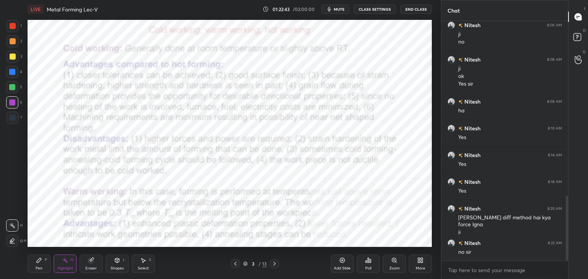
click at [274, 264] on icon at bounding box center [274, 264] width 6 height 6
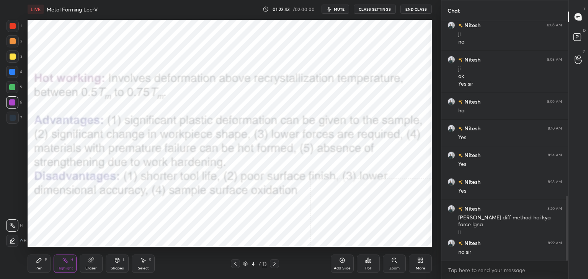
click at [274, 264] on icon at bounding box center [274, 264] width 2 height 4
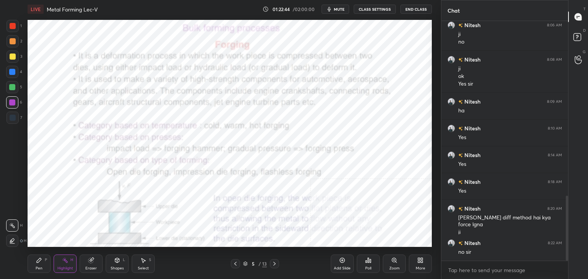
click at [274, 264] on icon at bounding box center [274, 264] width 2 height 4
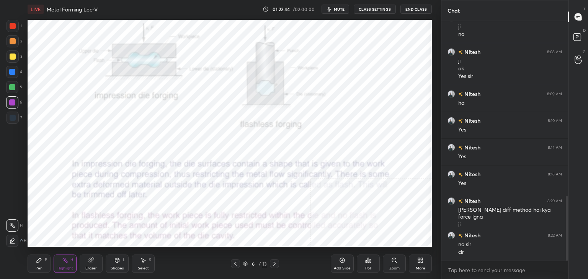
click at [274, 264] on icon at bounding box center [274, 264] width 2 height 4
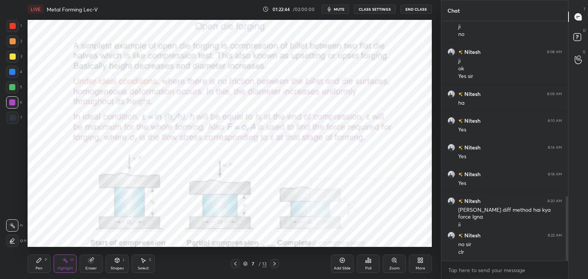
click at [274, 264] on icon at bounding box center [274, 264] width 6 height 6
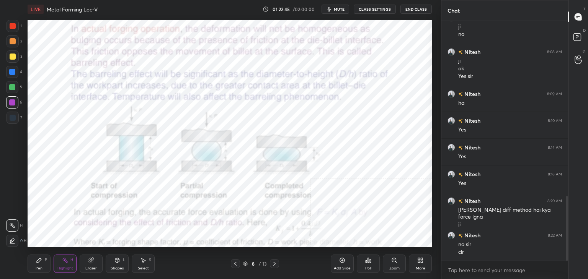
click at [274, 264] on icon at bounding box center [274, 264] width 6 height 6
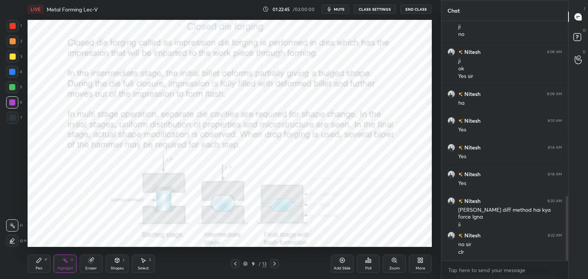
click at [274, 264] on icon at bounding box center [274, 264] width 6 height 6
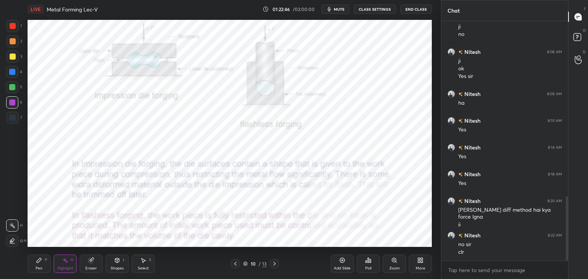
click at [274, 264] on icon at bounding box center [274, 264] width 6 height 6
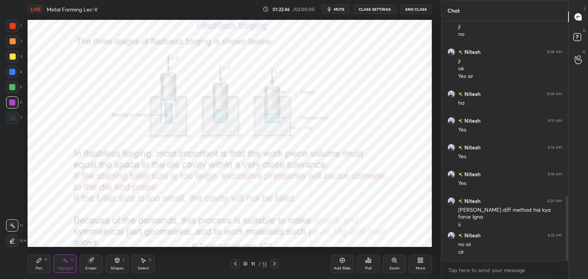
click at [274, 264] on icon at bounding box center [274, 264] width 6 height 6
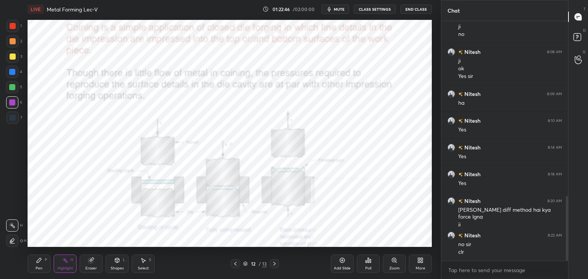
click at [274, 264] on icon at bounding box center [274, 264] width 6 height 6
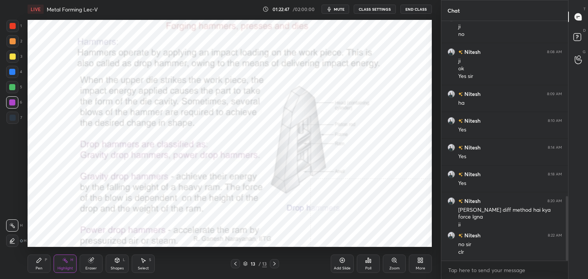
click at [274, 264] on icon at bounding box center [274, 264] width 6 height 6
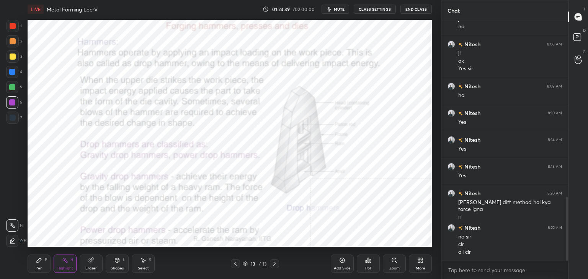
click at [425, 261] on div "More" at bounding box center [420, 264] width 23 height 18
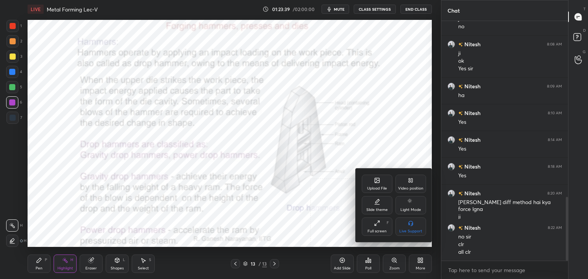
click at [375, 188] on div "Upload File" at bounding box center [377, 189] width 20 height 4
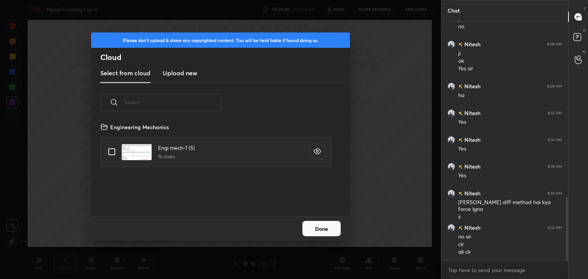
scroll to position [94, 246]
click at [168, 76] on h3 "Upload new" at bounding box center [180, 72] width 34 height 9
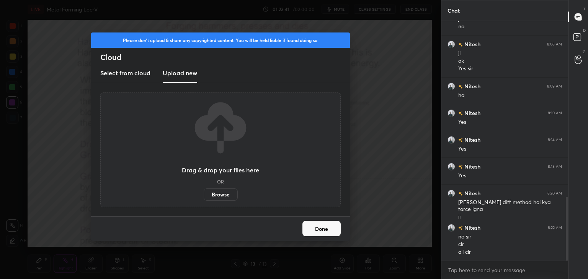
click at [220, 195] on label "Browse" at bounding box center [221, 195] width 34 height 12
click at [204, 195] on input "Browse" at bounding box center [204, 195] width 0 height 12
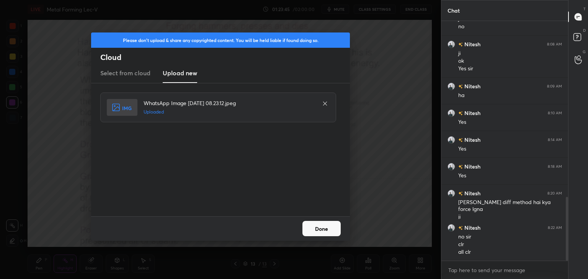
drag, startPoint x: 329, startPoint y: 228, endPoint x: 288, endPoint y: 230, distance: 41.0
click at [329, 228] on button "Done" at bounding box center [321, 228] width 38 height 15
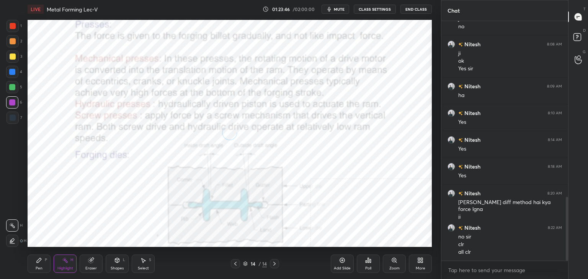
drag, startPoint x: 118, startPoint y: 263, endPoint x: 115, endPoint y: 258, distance: 5.5
click at [117, 262] on icon at bounding box center [117, 261] width 6 height 6
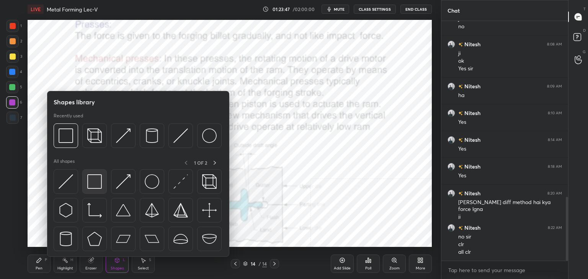
click at [91, 186] on img at bounding box center [94, 181] width 15 height 15
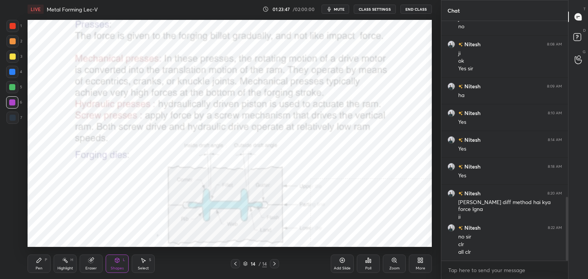
click at [12, 26] on div at bounding box center [13, 26] width 6 height 6
drag, startPoint x: 8, startPoint y: 100, endPoint x: 9, endPoint y: 95, distance: 5.0
click at [9, 101] on div at bounding box center [12, 102] width 12 height 12
click at [14, 71] on div at bounding box center [12, 72] width 6 height 6
drag, startPoint x: 67, startPoint y: 265, endPoint x: 65, endPoint y: 258, distance: 7.0
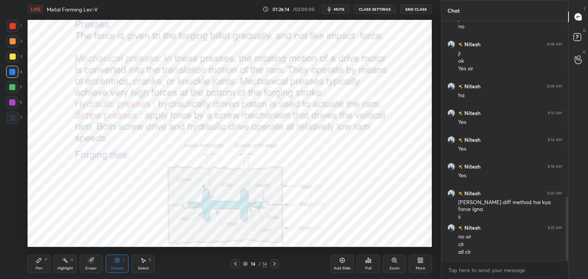
click at [66, 265] on div "Highlight H" at bounding box center [65, 264] width 23 height 18
click at [424, 263] on div "More" at bounding box center [420, 264] width 23 height 18
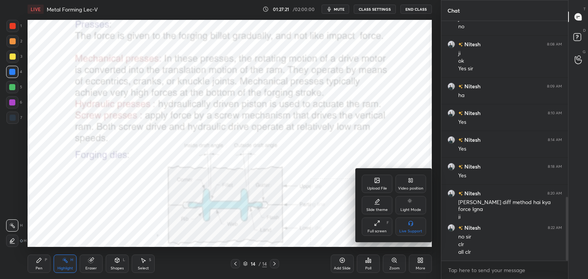
click at [373, 186] on div "Upload File" at bounding box center [377, 184] width 31 height 18
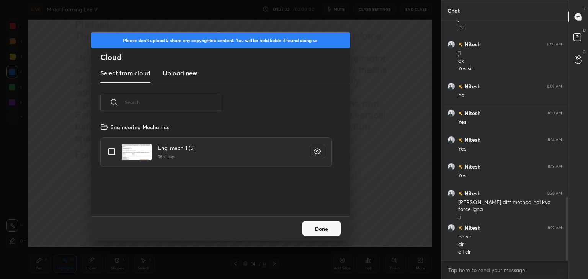
click at [175, 73] on h3 "Upload new" at bounding box center [180, 72] width 34 height 9
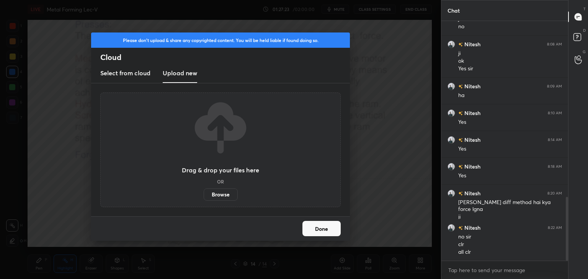
click at [218, 194] on label "Browse" at bounding box center [221, 195] width 34 height 12
click at [204, 194] on input "Browse" at bounding box center [204, 195] width 0 height 12
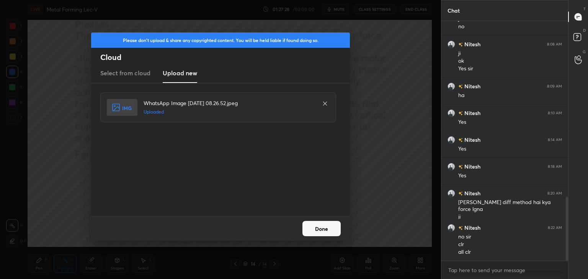
drag, startPoint x: 318, startPoint y: 226, endPoint x: 304, endPoint y: 229, distance: 14.8
click at [318, 226] on button "Done" at bounding box center [321, 228] width 38 height 15
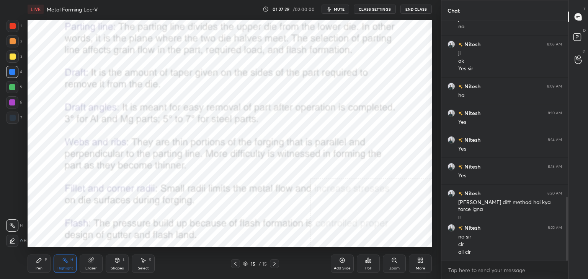
click at [115, 258] on div "Shapes L" at bounding box center [117, 264] width 23 height 18
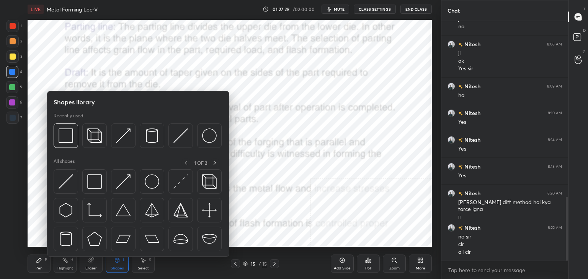
click at [90, 168] on div "All shapes 1 OF 2" at bounding box center [138, 206] width 169 height 97
click at [93, 187] on img at bounding box center [94, 181] width 15 height 15
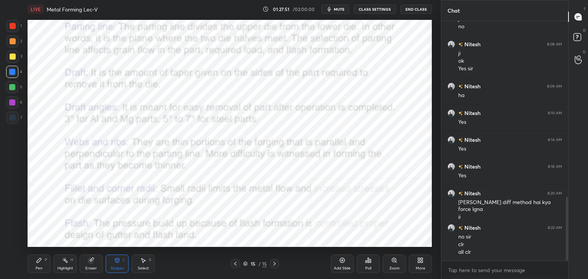
click at [236, 263] on icon at bounding box center [235, 264] width 6 height 6
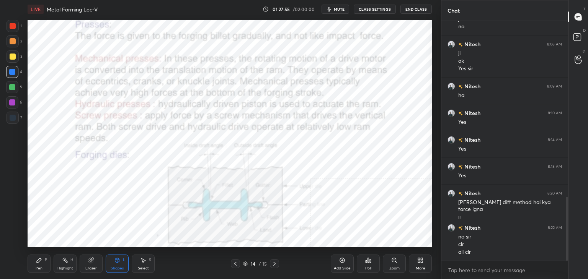
click at [396, 261] on icon at bounding box center [394, 261] width 6 height 6
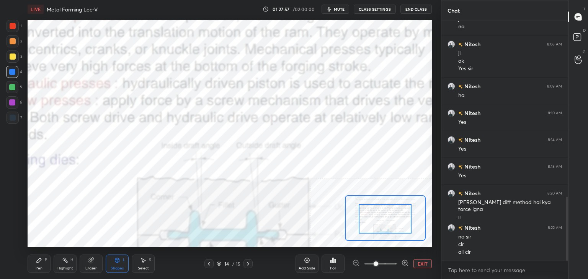
drag, startPoint x: 393, startPoint y: 224, endPoint x: 403, endPoint y: 233, distance: 13.0
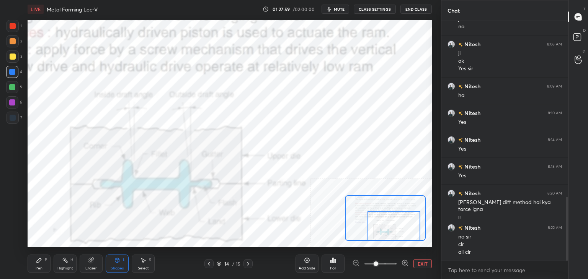
drag, startPoint x: 398, startPoint y: 228, endPoint x: 382, endPoint y: 227, distance: 16.9
click at [405, 240] on div at bounding box center [393, 226] width 53 height 29
click at [13, 103] on div at bounding box center [12, 102] width 6 height 6
click at [88, 267] on div "Eraser" at bounding box center [90, 269] width 11 height 4
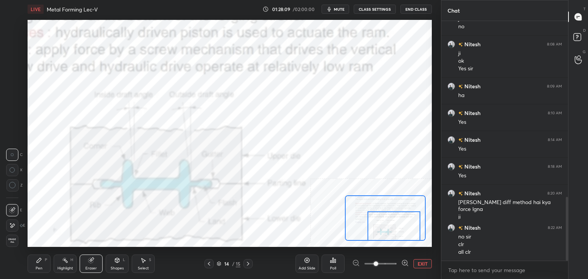
click at [121, 264] on div "Shapes L" at bounding box center [117, 264] width 23 height 18
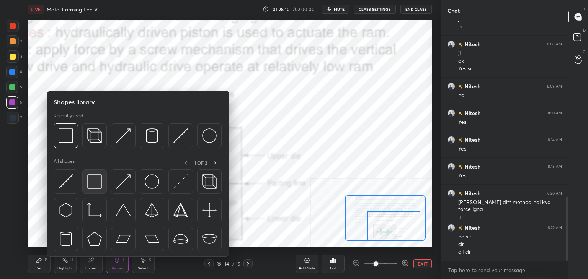
click at [98, 186] on img at bounding box center [94, 181] width 15 height 15
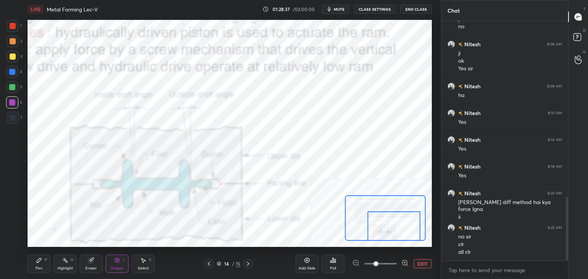
drag, startPoint x: 69, startPoint y: 262, endPoint x: 70, endPoint y: 258, distance: 4.3
click at [68, 262] on div "Highlight H" at bounding box center [65, 264] width 23 height 18
click at [430, 265] on button "EXIT" at bounding box center [422, 263] width 18 height 9
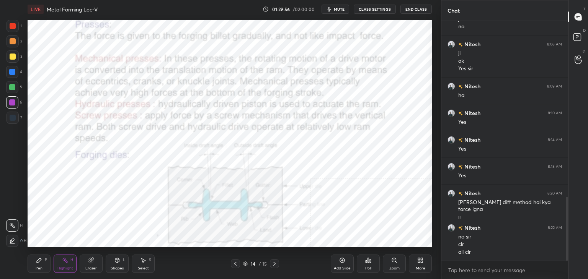
drag, startPoint x: 59, startPoint y: 264, endPoint x: 57, endPoint y: 254, distance: 11.0
click at [60, 265] on div "Highlight H" at bounding box center [65, 264] width 23 height 18
click at [61, 263] on div "Highlight H" at bounding box center [65, 264] width 23 height 18
drag, startPoint x: 275, startPoint y: 263, endPoint x: 271, endPoint y: 258, distance: 7.1
click at [275, 263] on icon at bounding box center [274, 264] width 6 height 6
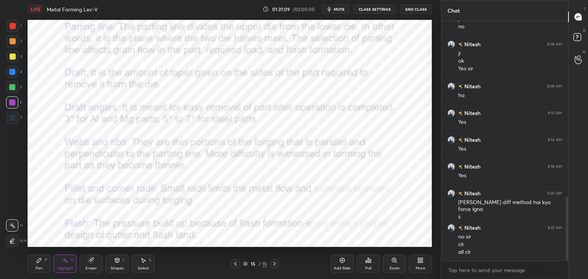
scroll to position [686, 0]
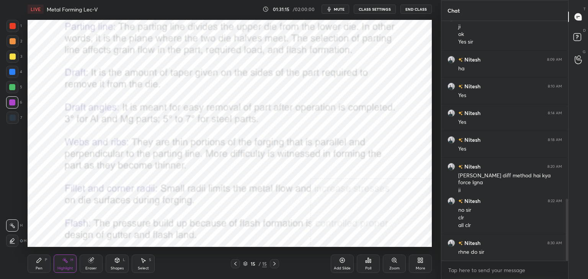
drag, startPoint x: 116, startPoint y: 264, endPoint x: 113, endPoint y: 260, distance: 5.2
click at [116, 264] on div "Shapes L" at bounding box center [117, 264] width 23 height 18
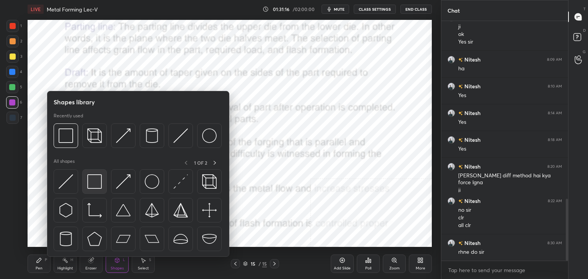
click at [101, 176] on img at bounding box center [94, 181] width 15 height 15
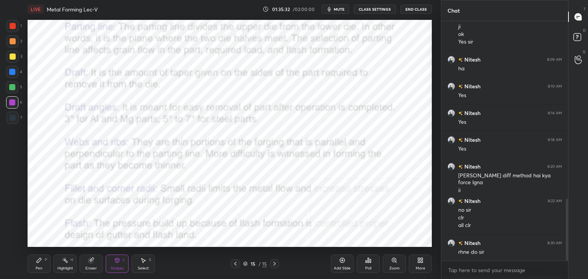
drag, startPoint x: 99, startPoint y: 259, endPoint x: 100, endPoint y: 251, distance: 7.8
click at [98, 259] on div "Eraser" at bounding box center [91, 264] width 23 height 18
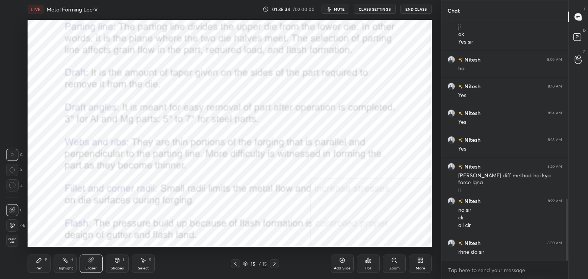
click at [65, 260] on icon at bounding box center [65, 261] width 6 height 6
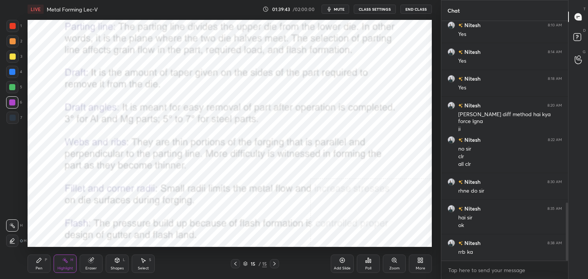
scroll to position [775, 0]
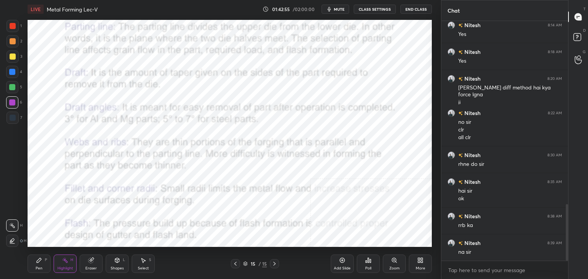
click at [64, 264] on div "Highlight H" at bounding box center [65, 264] width 23 height 18
drag, startPoint x: 69, startPoint y: 260, endPoint x: 72, endPoint y: 251, distance: 9.5
click at [69, 259] on div "Highlight H" at bounding box center [65, 264] width 23 height 18
click at [367, 264] on div "Poll" at bounding box center [368, 264] width 23 height 18
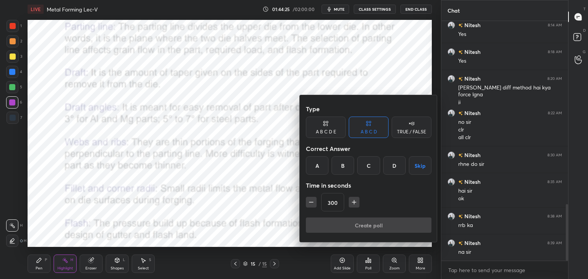
click at [416, 165] on button "Skip" at bounding box center [420, 166] width 23 height 18
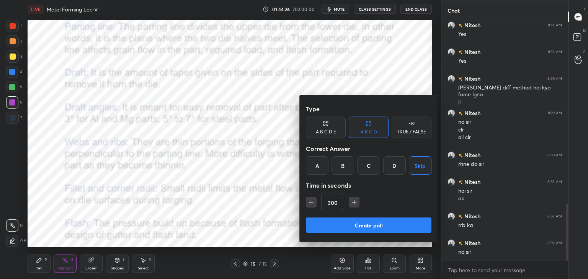
drag, startPoint x: 359, startPoint y: 227, endPoint x: 354, endPoint y: 223, distance: 6.1
click at [359, 227] on button "Create poll" at bounding box center [369, 225] width 126 height 15
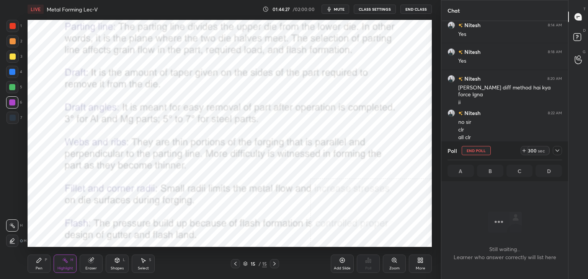
scroll to position [2, 2]
click at [479, 147] on button "End Poll" at bounding box center [475, 150] width 29 height 9
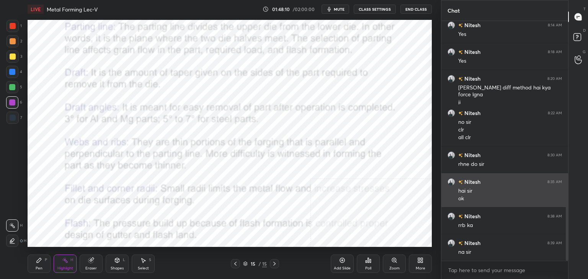
scroll to position [3, 2]
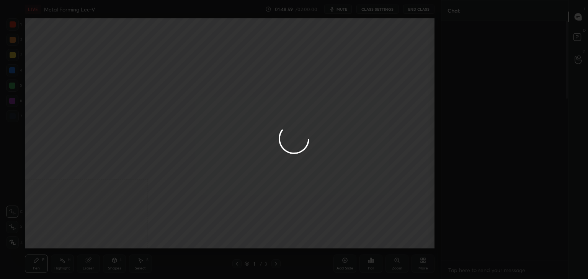
scroll to position [744, 0]
type textarea "x"
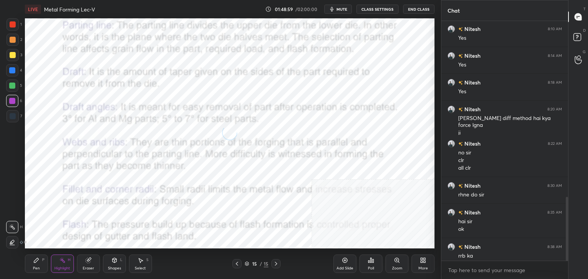
scroll to position [0, 0]
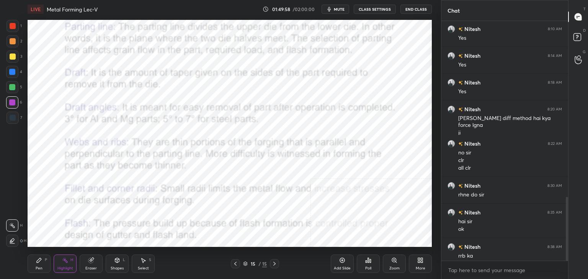
click at [416, 263] on div "More" at bounding box center [420, 264] width 23 height 18
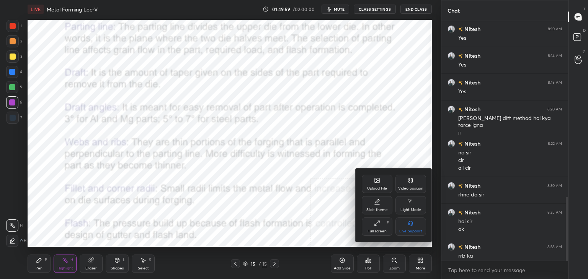
click at [383, 210] on div "Slide theme" at bounding box center [376, 210] width 21 height 4
click at [367, 273] on div at bounding box center [294, 139] width 588 height 279
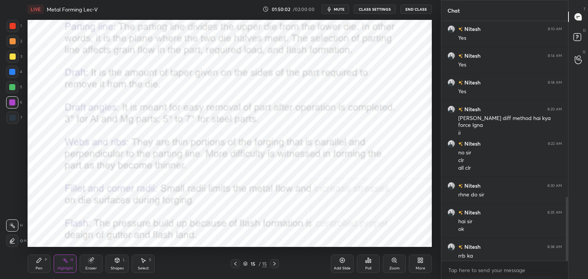
click at [369, 261] on icon at bounding box center [368, 261] width 6 height 6
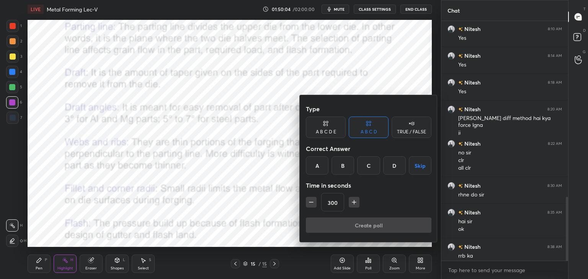
click at [351, 204] on icon "button" at bounding box center [354, 203] width 8 height 8
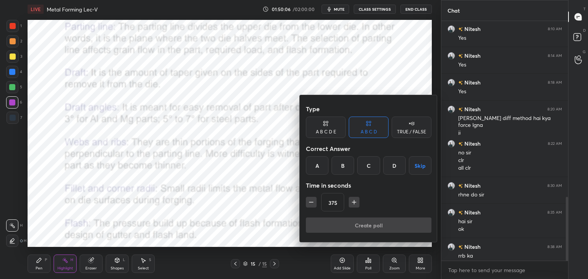
click at [351, 204] on icon "button" at bounding box center [354, 203] width 8 height 8
type input "405"
click at [386, 167] on div "D" at bounding box center [394, 166] width 23 height 18
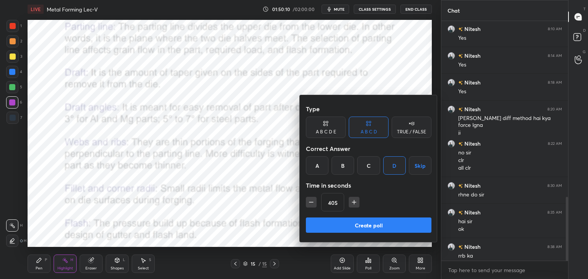
click at [376, 226] on button "Create poll" at bounding box center [369, 225] width 126 height 15
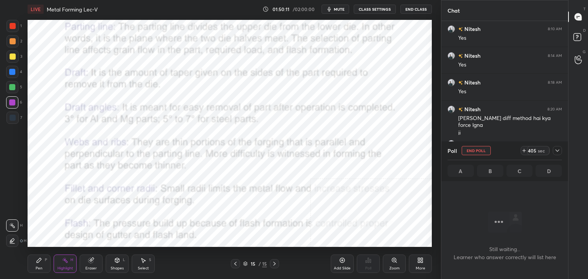
scroll to position [135, 124]
click at [558, 151] on icon at bounding box center [557, 151] width 6 height 6
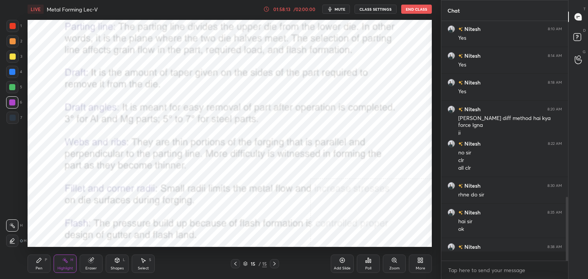
scroll to position [174, 124]
drag, startPoint x: 566, startPoint y: 220, endPoint x: 551, endPoint y: 219, distance: 15.0
click at [564, 228] on div at bounding box center [565, 141] width 5 height 240
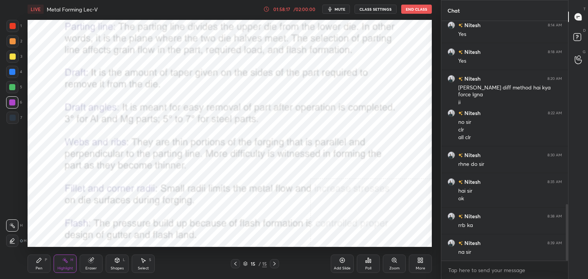
click at [371, 262] on div "Poll" at bounding box center [368, 264] width 23 height 18
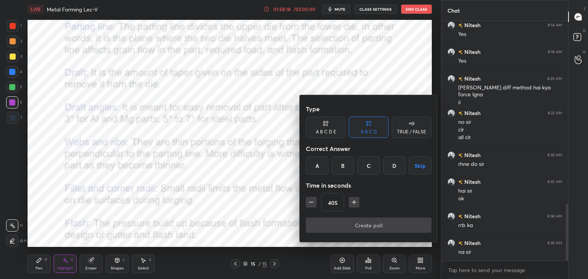
drag, startPoint x: 422, startPoint y: 166, endPoint x: 393, endPoint y: 207, distance: 50.5
click at [422, 166] on button "Skip" at bounding box center [420, 166] width 23 height 18
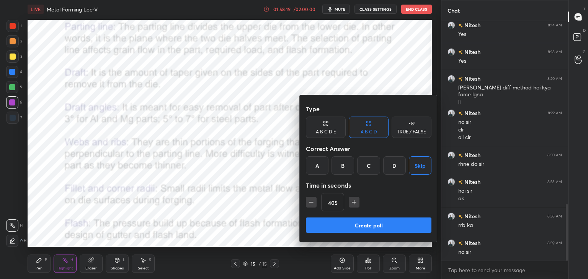
drag, startPoint x: 371, startPoint y: 163, endPoint x: 370, endPoint y: 167, distance: 4.2
click at [371, 163] on div "C" at bounding box center [368, 166] width 23 height 18
drag, startPoint x: 371, startPoint y: 219, endPoint x: 363, endPoint y: 218, distance: 8.2
click at [370, 219] on button "Create poll" at bounding box center [369, 225] width 126 height 15
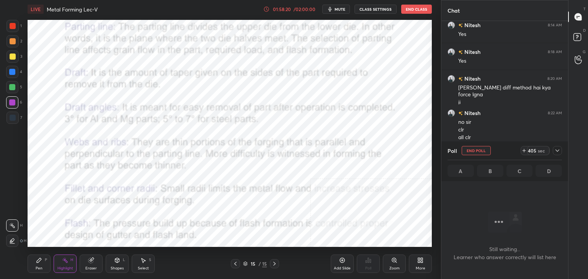
scroll to position [3, 2]
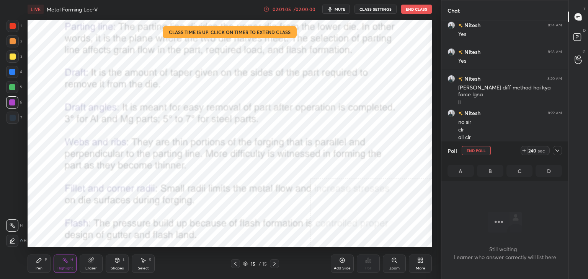
click at [419, 10] on button "End Class" at bounding box center [416, 9] width 31 height 9
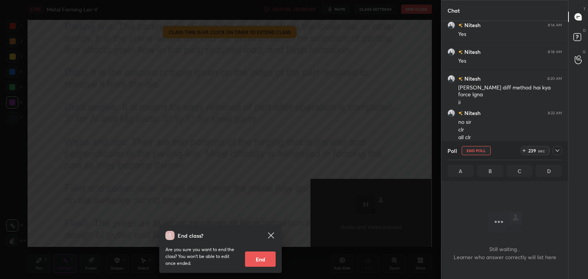
click at [263, 256] on button "End" at bounding box center [260, 259] width 31 height 15
type textarea "x"
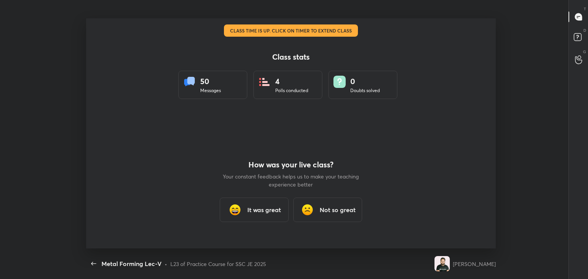
scroll to position [38035, 37684]
click at [272, 207] on h3 "It was great" at bounding box center [264, 209] width 34 height 9
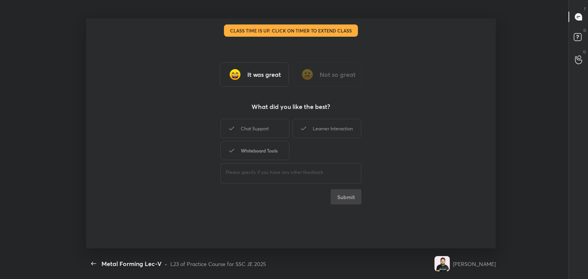
click at [259, 152] on div "Whiteboard Tools" at bounding box center [254, 150] width 69 height 19
click at [272, 129] on div "Chat Support" at bounding box center [254, 128] width 69 height 19
click at [327, 129] on div "Learner Interaction" at bounding box center [326, 128] width 69 height 19
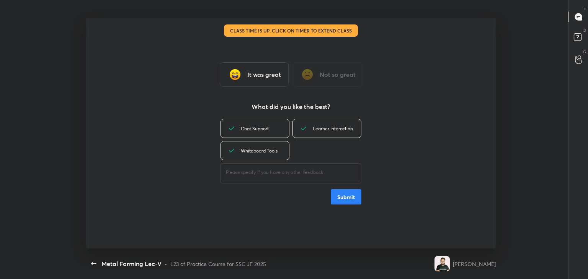
click at [341, 203] on button "Submit" at bounding box center [346, 196] width 31 height 15
